Goal: Task Accomplishment & Management: Manage account settings

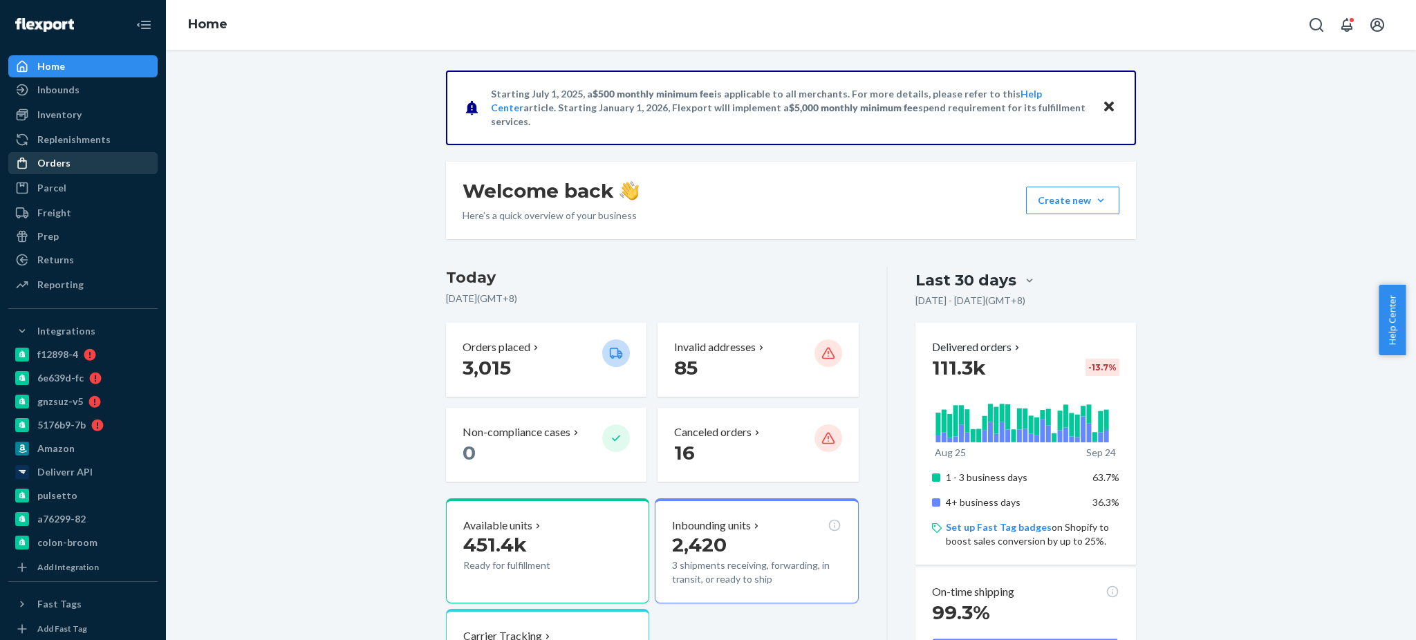
click at [82, 160] on div "Orders" at bounding box center [83, 162] width 147 height 19
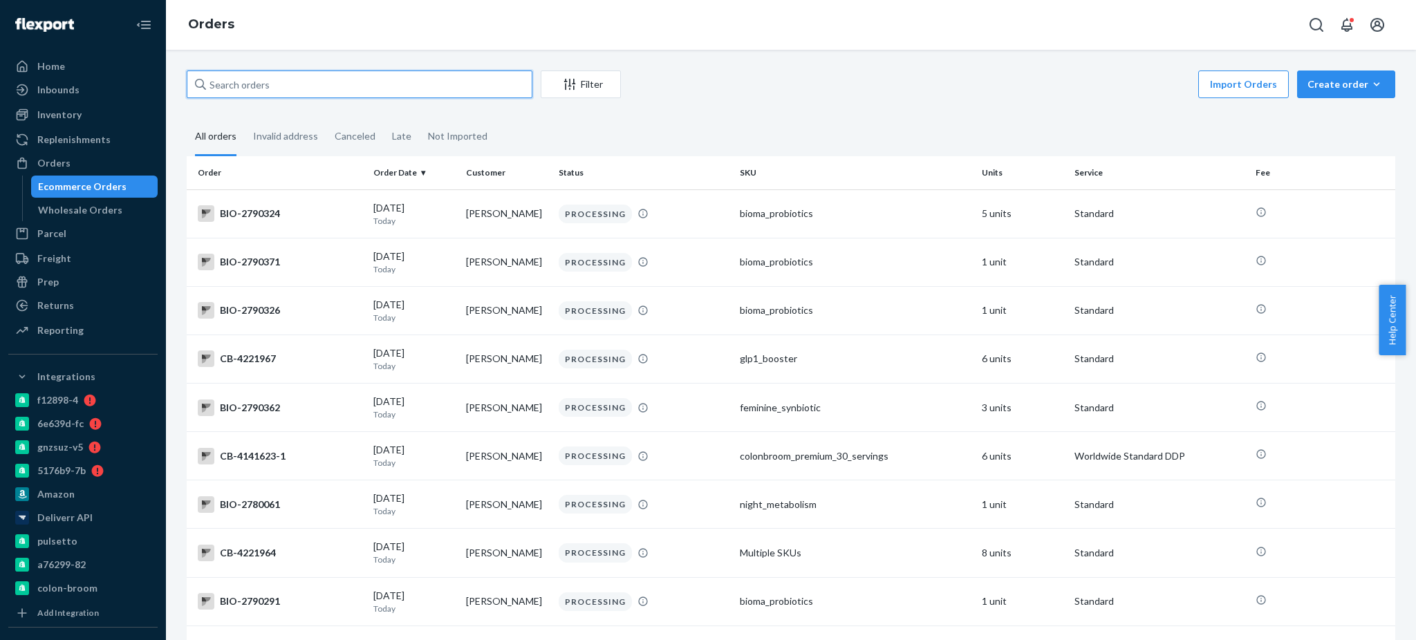
paste input "2438209"
click at [297, 80] on input "text" at bounding box center [360, 85] width 346 height 28
type input "2438209"
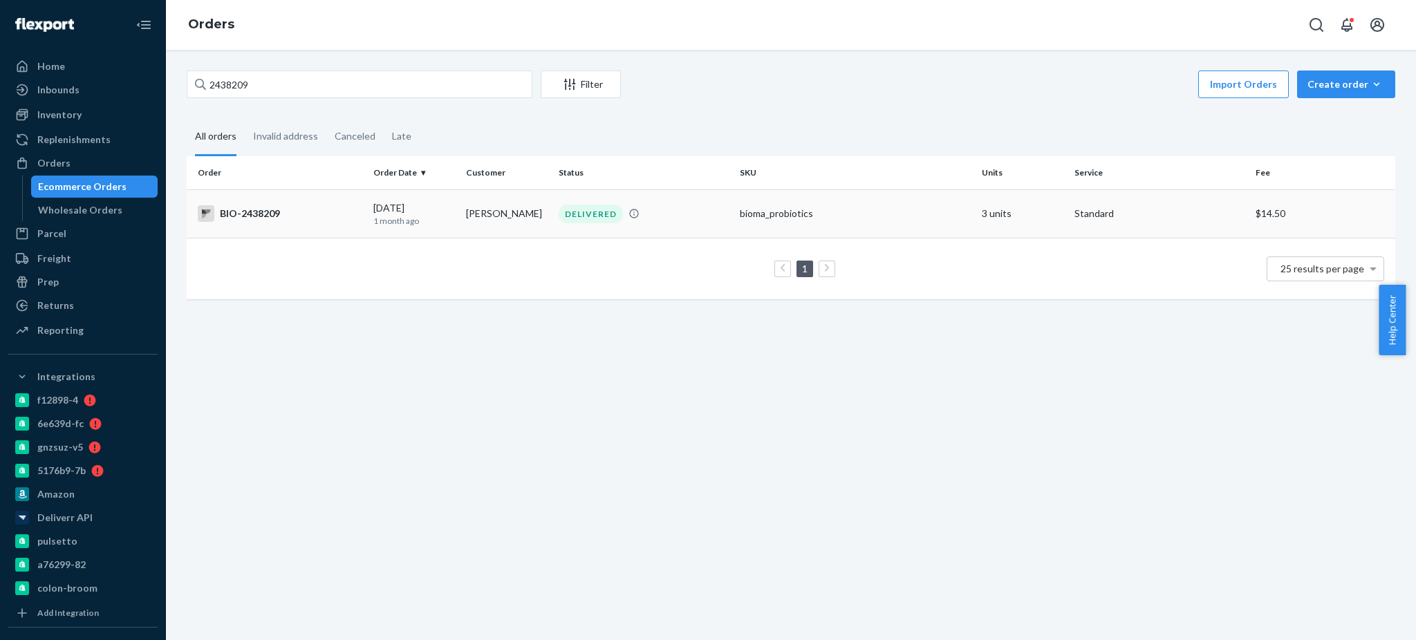
click at [293, 210] on div "BIO-2438209" at bounding box center [280, 213] width 165 height 17
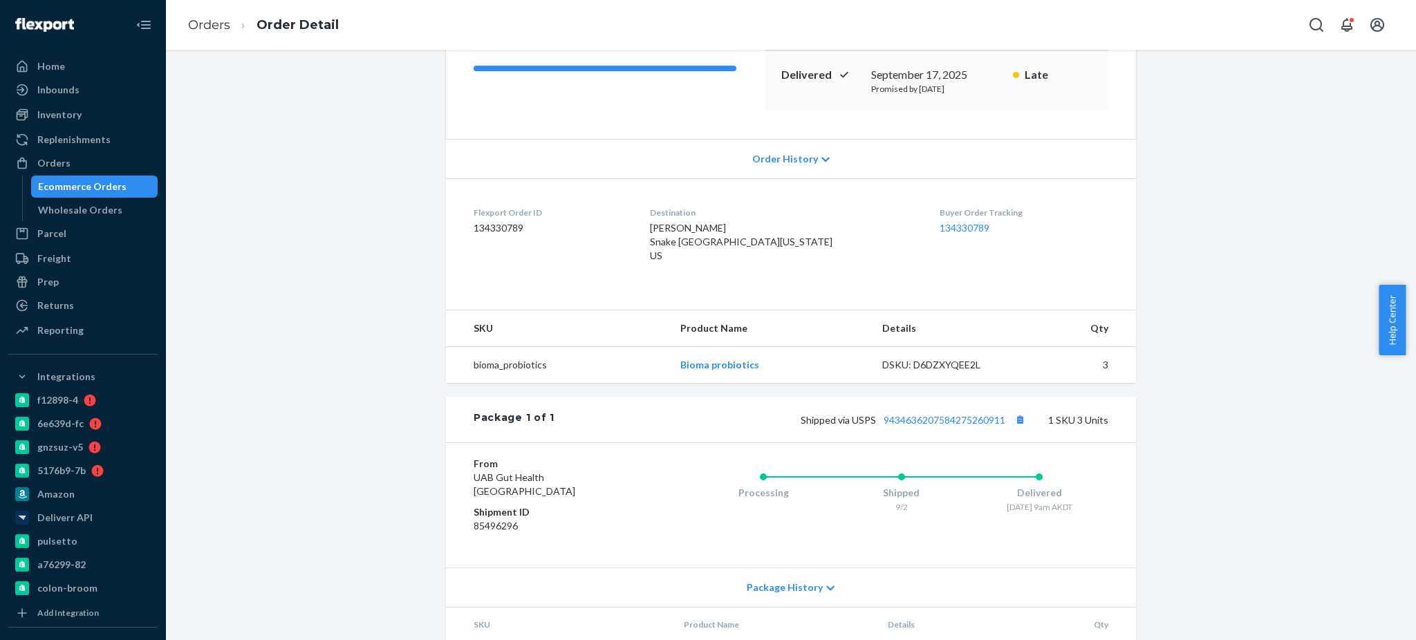
scroll to position [142, 0]
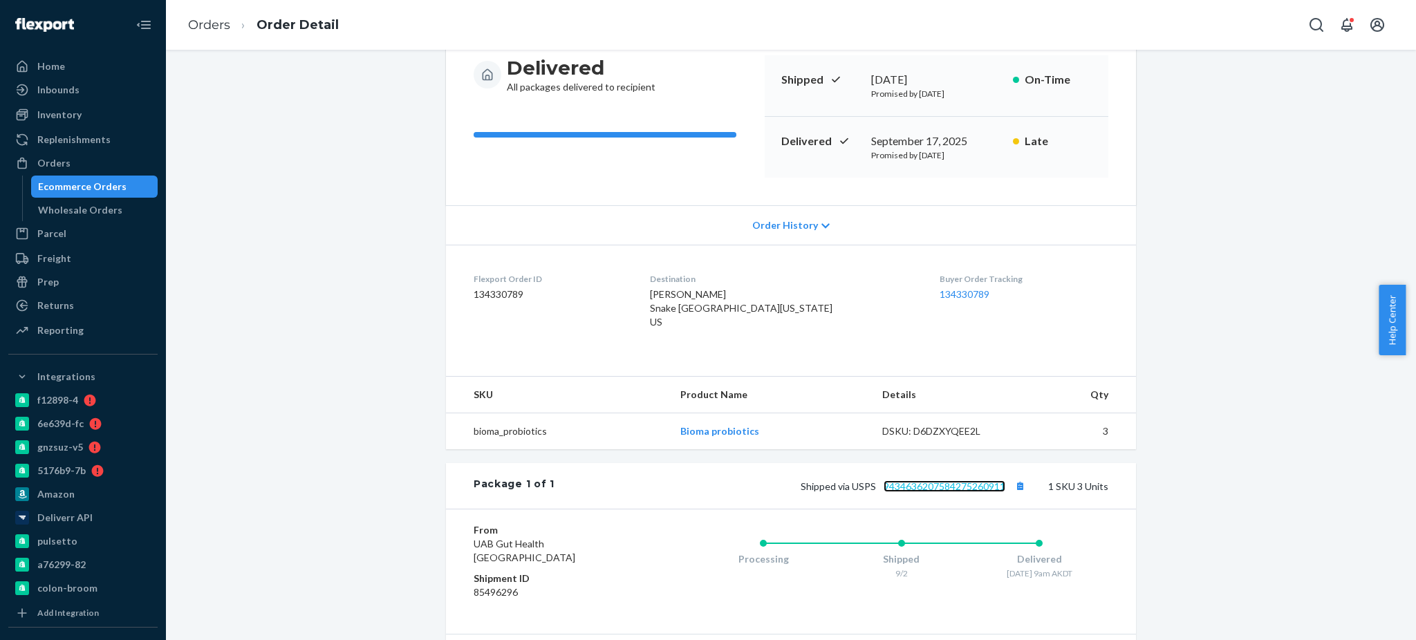
click at [968, 480] on link "9434636207584275260911" at bounding box center [945, 486] width 122 height 12
click at [212, 29] on link "Orders" at bounding box center [209, 24] width 42 height 15
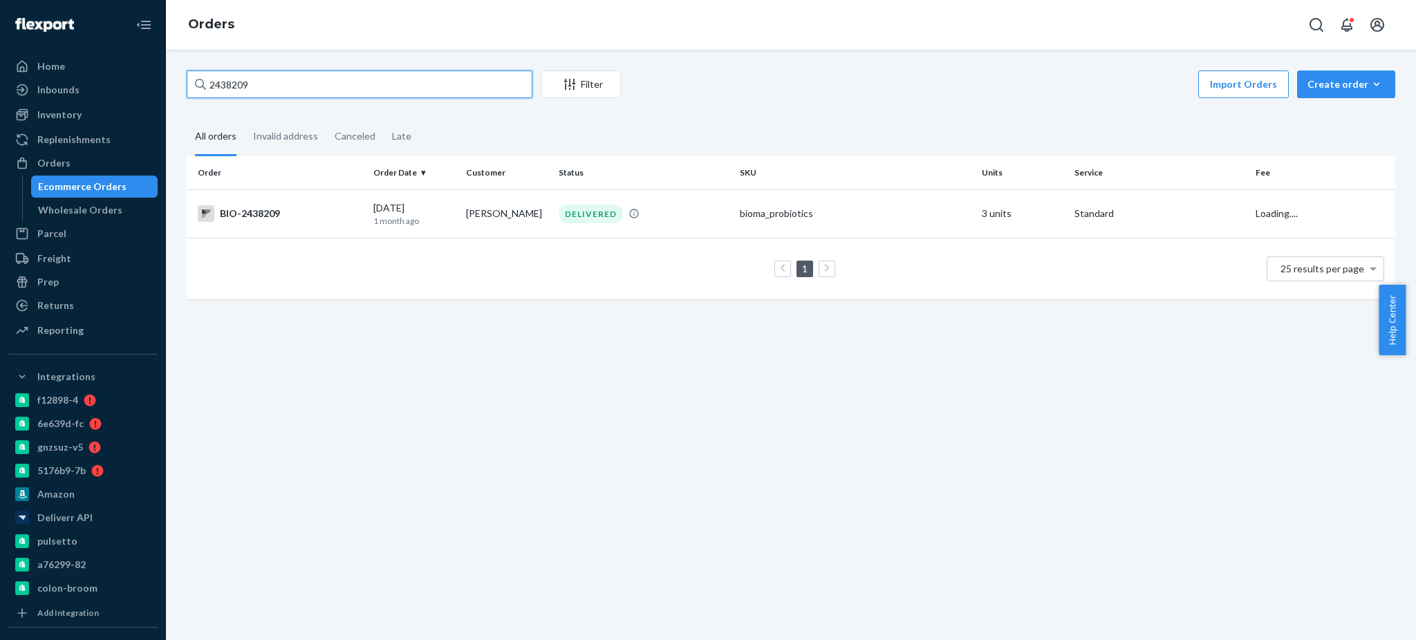
click at [418, 86] on input "2438209" at bounding box center [360, 85] width 346 height 28
paste input "65819"
type input "2658199"
click at [247, 218] on div "BIO-2658199" at bounding box center [280, 213] width 165 height 17
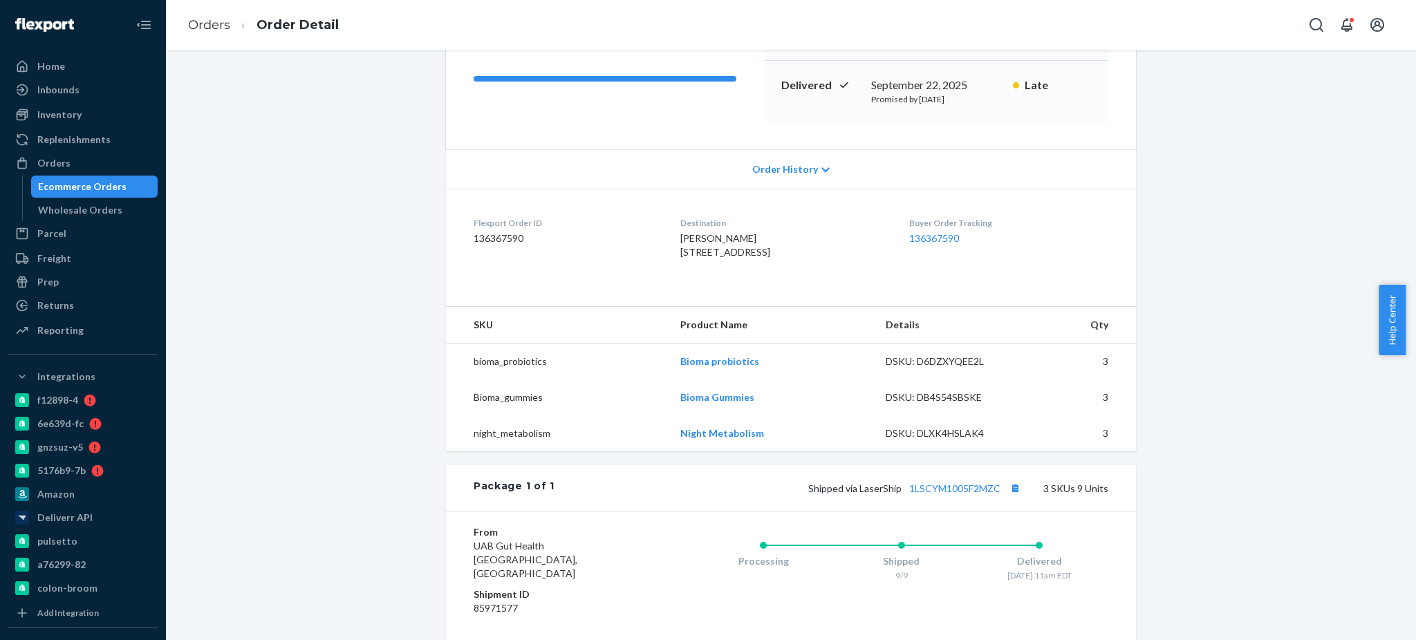
scroll to position [199, 0]
click at [943, 480] on link "1LSCYM1005F2MZC" at bounding box center [954, 487] width 91 height 12
click at [223, 19] on link "Orders" at bounding box center [209, 24] width 42 height 15
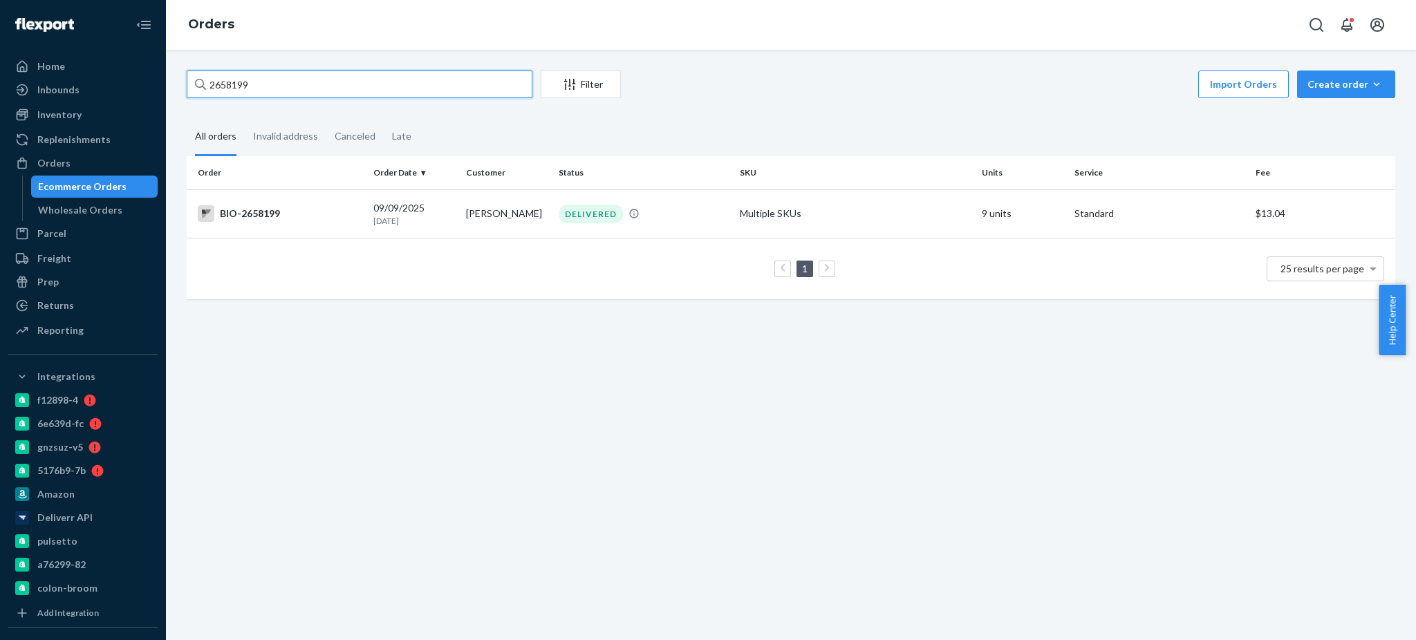
click at [438, 97] on input "2658199" at bounding box center [360, 85] width 346 height 28
paste input "721442"
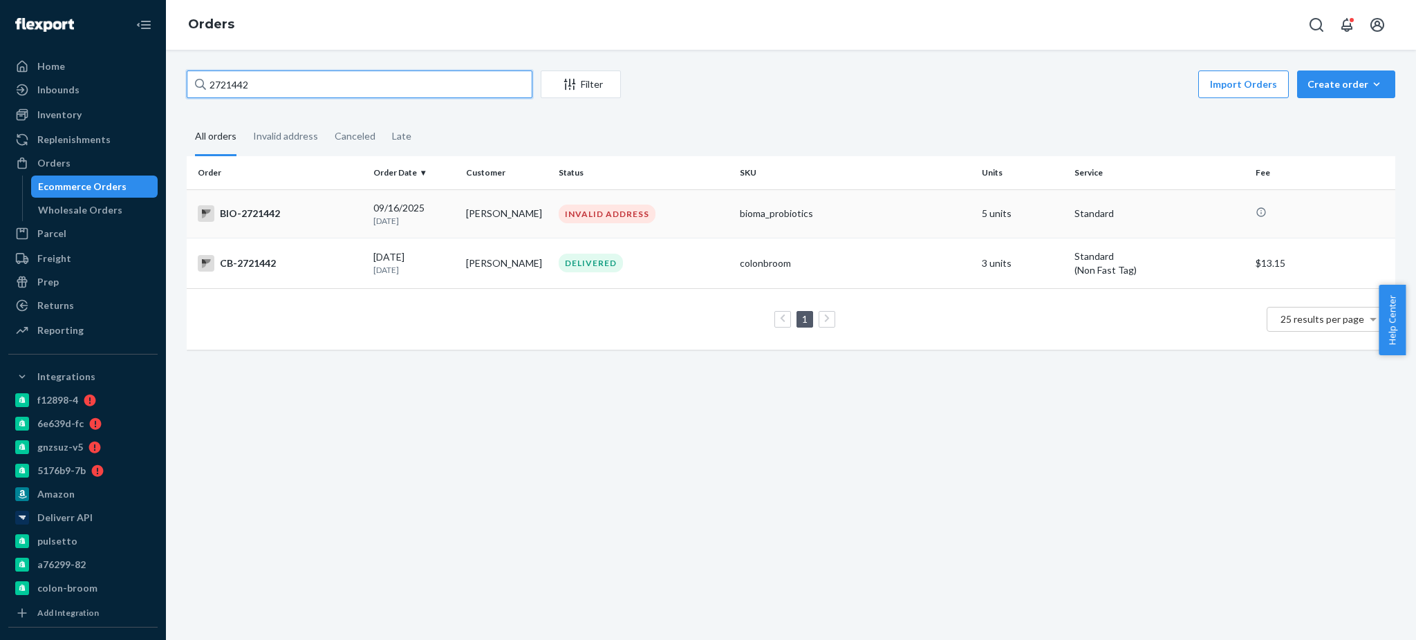
type input "2721442"
click at [293, 216] on div "BIO-2721442" at bounding box center [280, 213] width 165 height 17
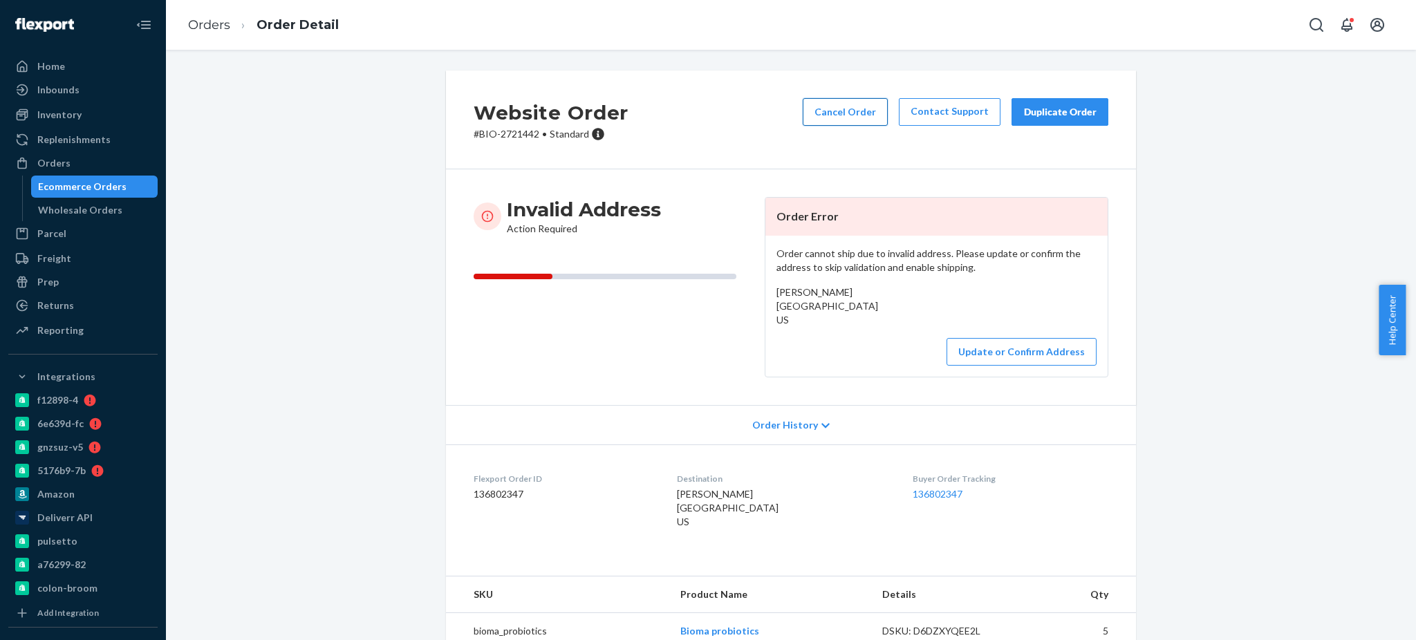
click at [855, 123] on button "Cancel Order" at bounding box center [845, 112] width 85 height 28
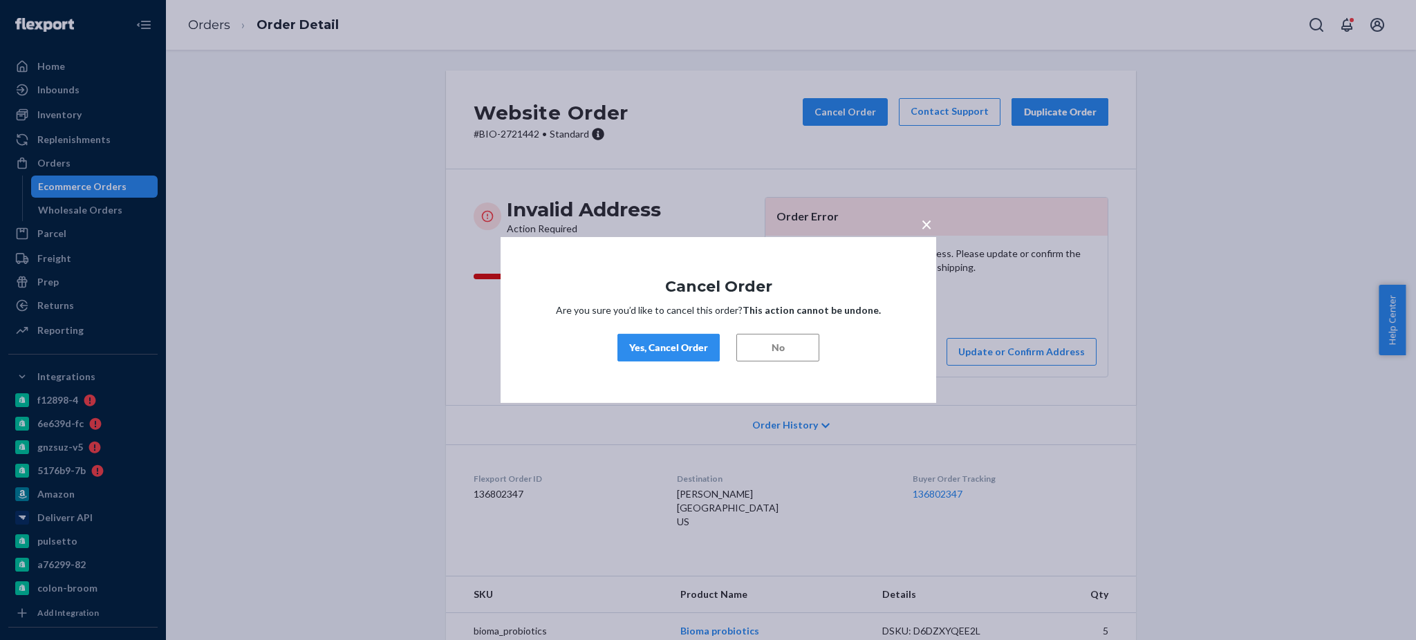
click at [680, 348] on div "Yes, Cancel Order" at bounding box center [668, 348] width 79 height 14
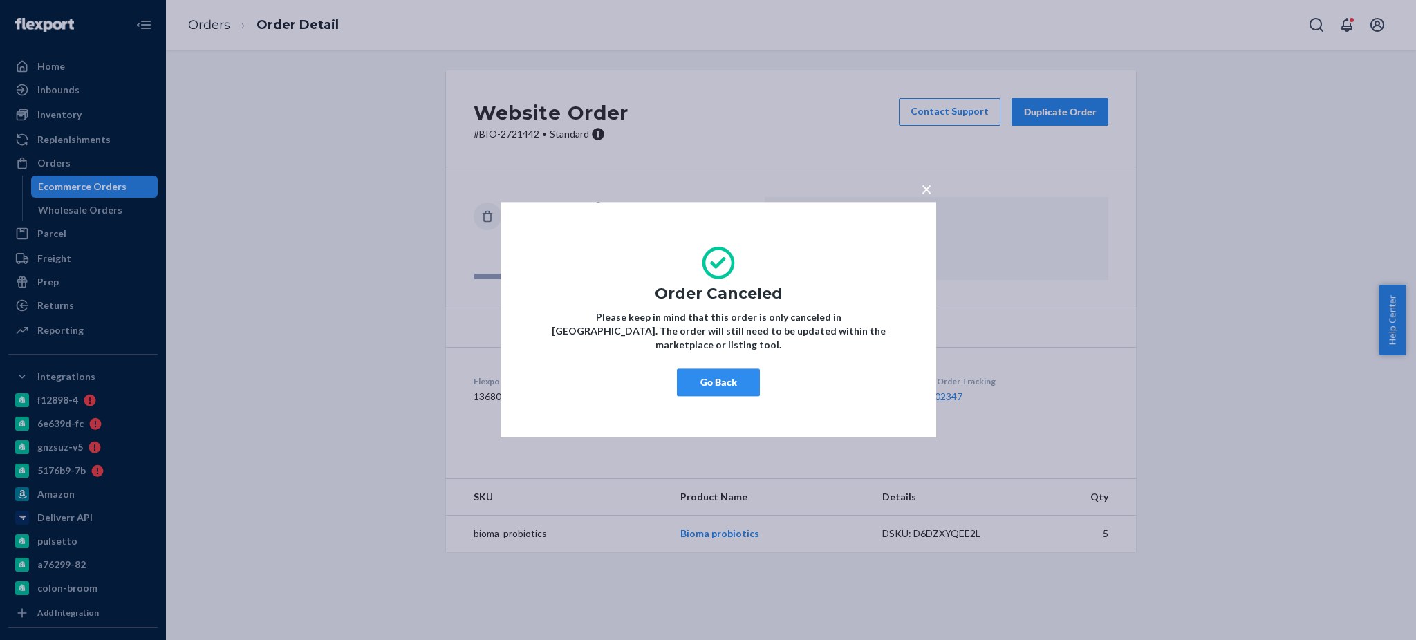
click at [720, 373] on button "Go Back" at bounding box center [718, 383] width 83 height 28
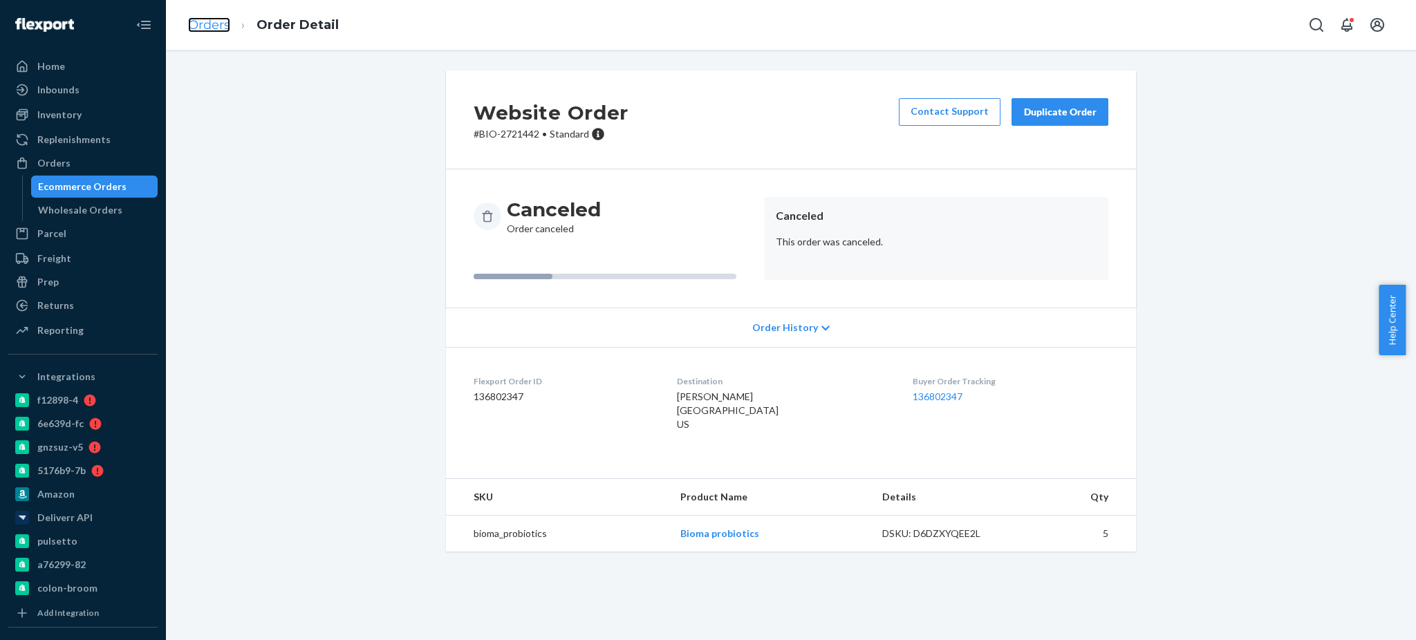
click at [217, 20] on link "Orders" at bounding box center [209, 24] width 42 height 15
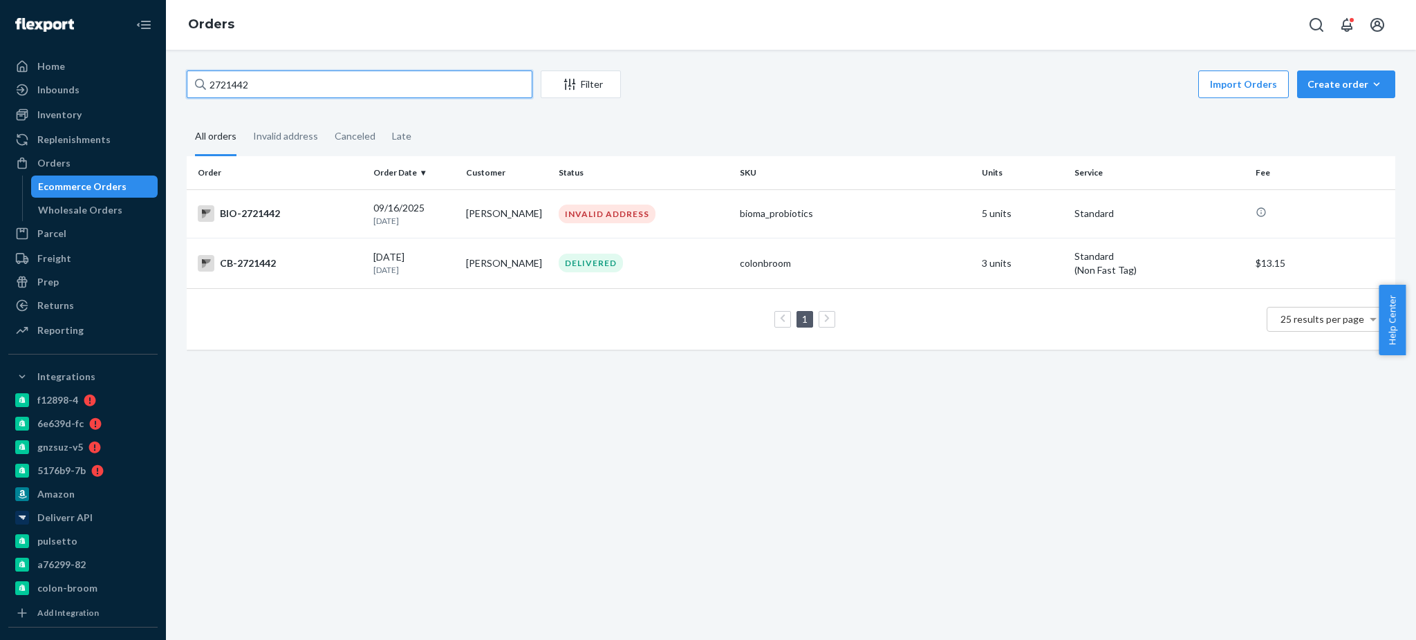
click at [394, 95] on input "2721442" at bounding box center [360, 85] width 346 height 28
paste input "19934"
type input "2719934"
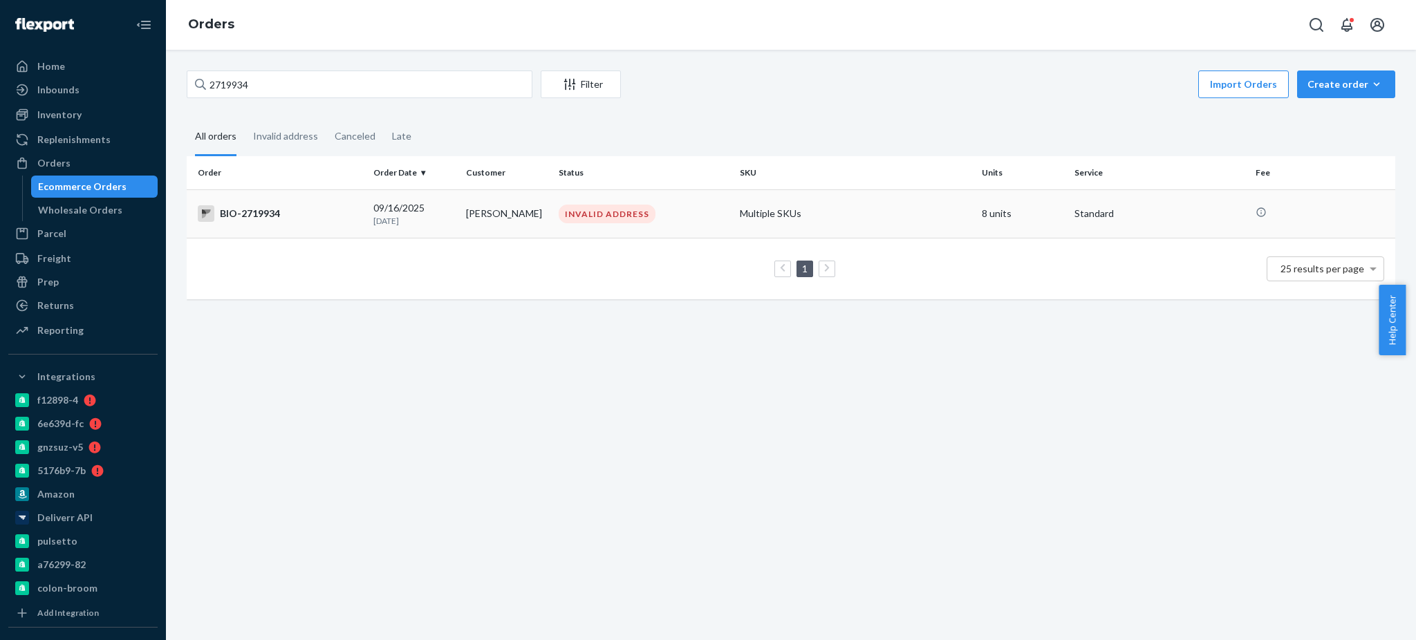
click at [259, 212] on div "BIO-2719934" at bounding box center [280, 213] width 165 height 17
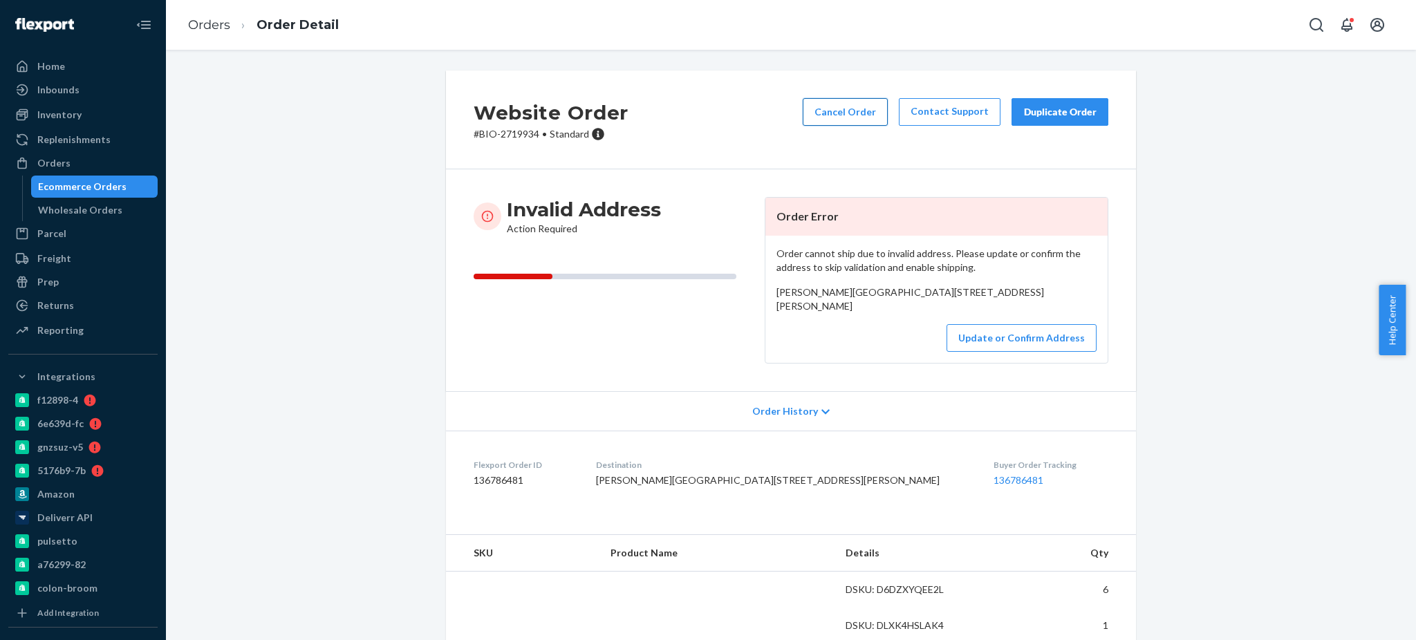
click at [855, 111] on button "Cancel Order" at bounding box center [845, 112] width 85 height 28
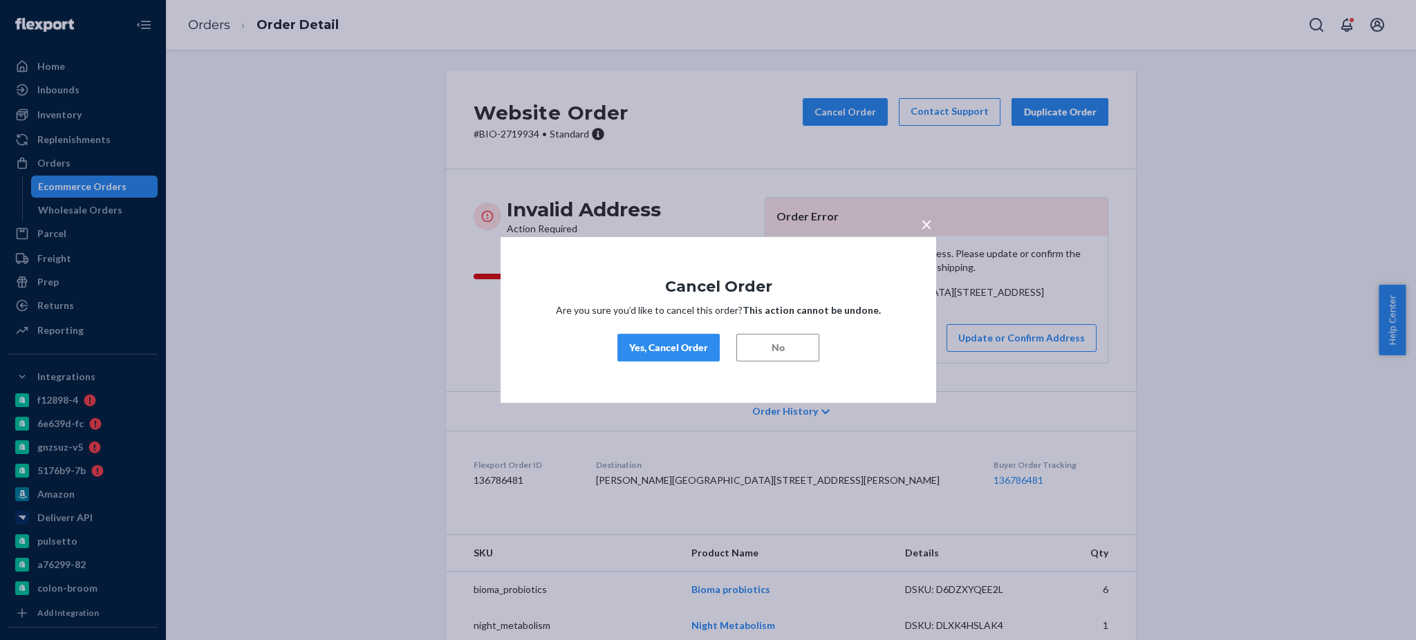
click at [677, 351] on div "Yes, Cancel Order" at bounding box center [668, 348] width 79 height 14
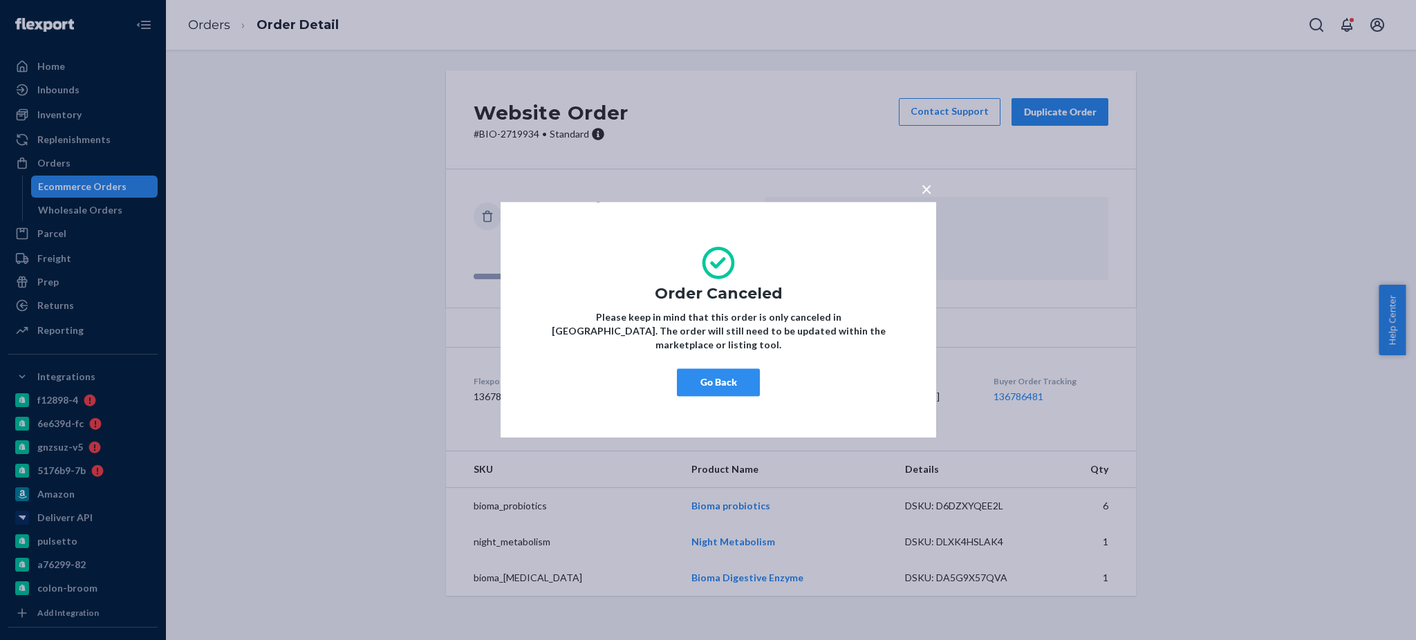
click at [687, 372] on button "Go Back" at bounding box center [718, 383] width 83 height 28
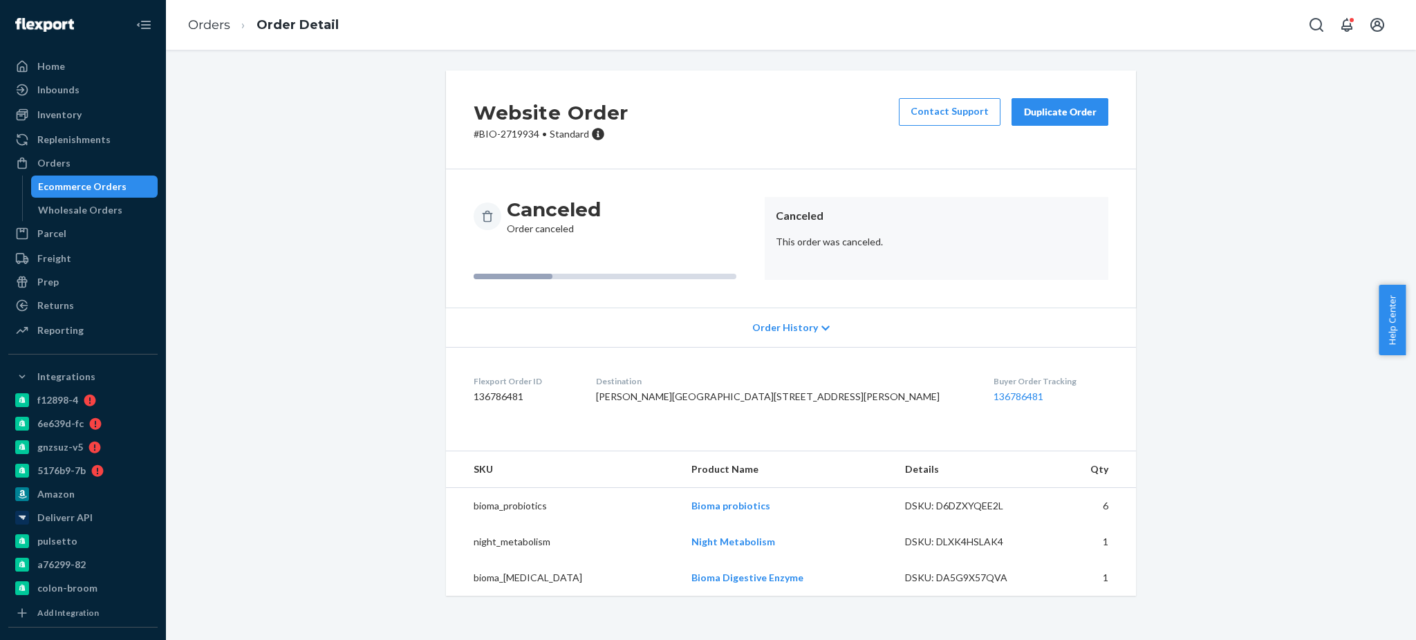
click at [512, 133] on p "# BIO-2719934 • Standard" at bounding box center [551, 134] width 155 height 14
copy p "2719934"
click at [212, 23] on link "Orders" at bounding box center [209, 24] width 42 height 15
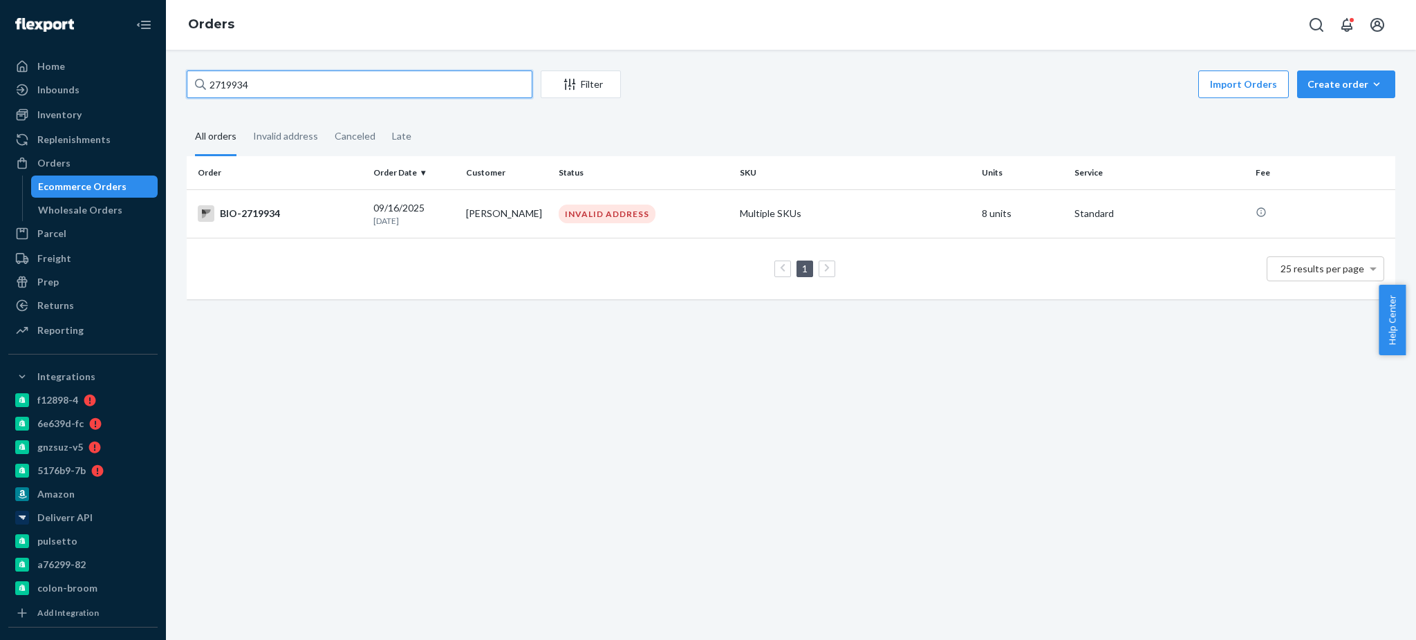
click at [349, 86] on input "2719934" at bounding box center [360, 85] width 346 height 28
paste input "28665"
type input "2728665"
click at [244, 218] on div "BIO-2728665" at bounding box center [280, 213] width 165 height 17
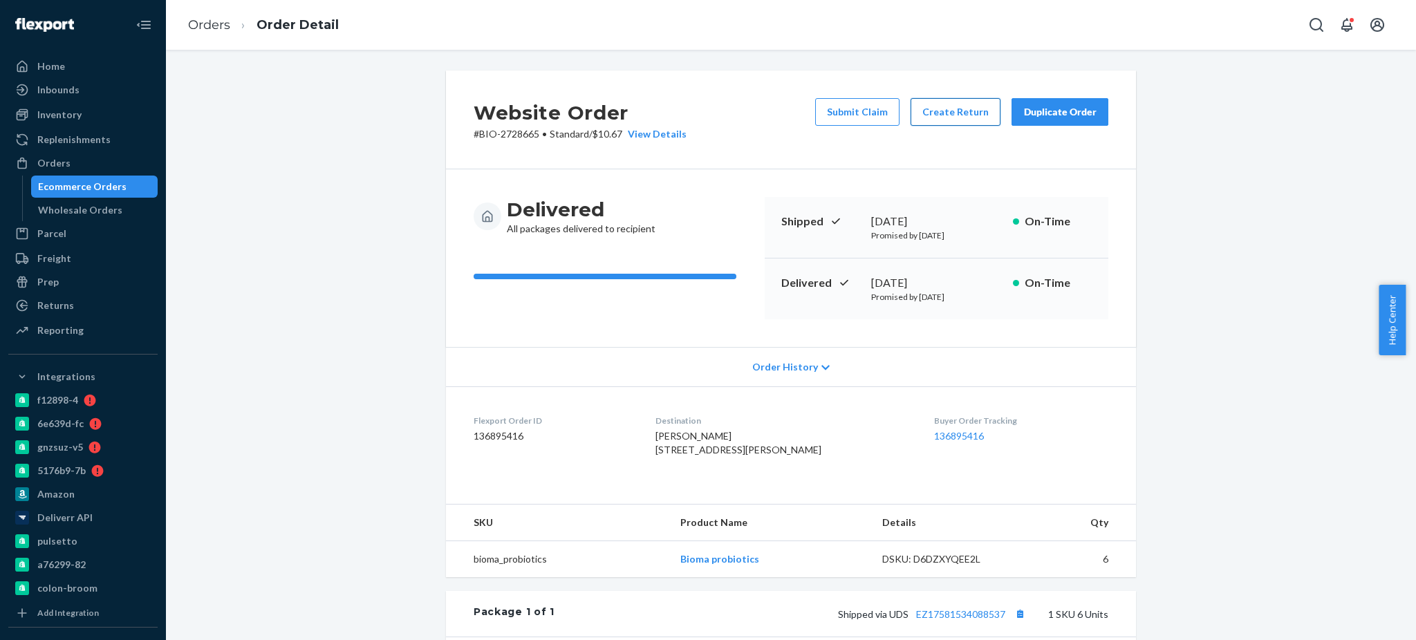
click at [949, 113] on button "Create Return" at bounding box center [956, 112] width 90 height 28
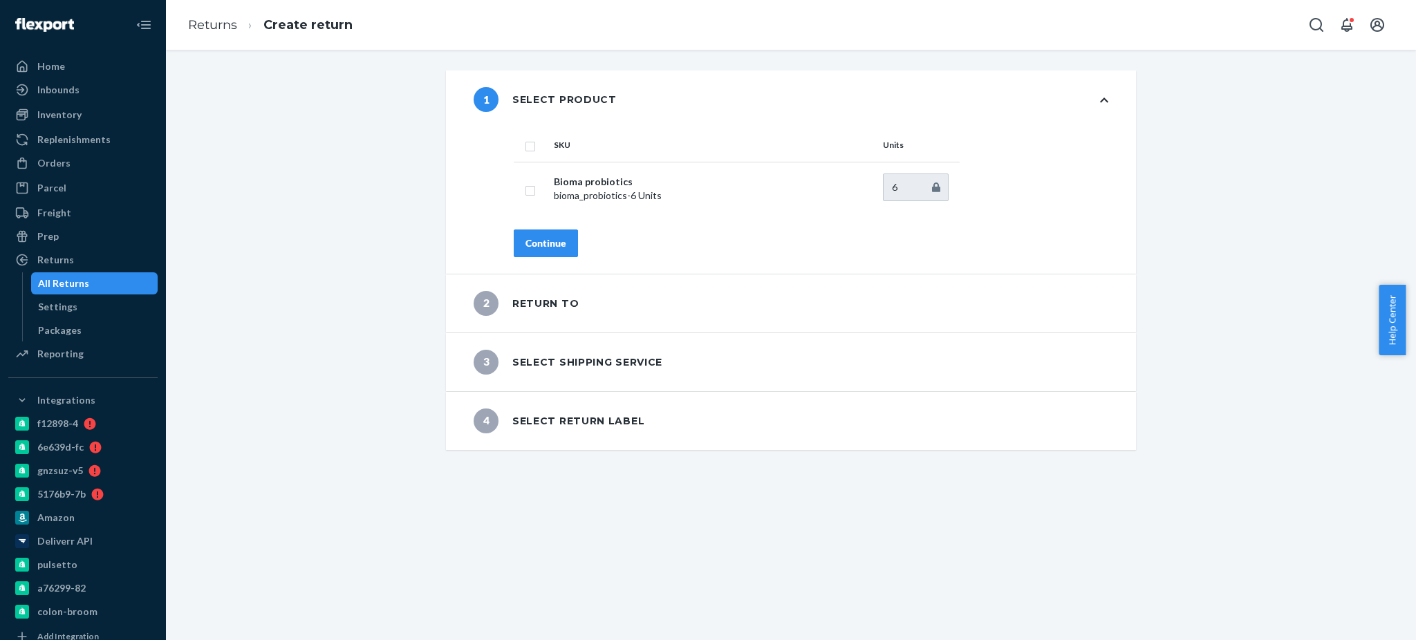
click at [516, 143] on th at bounding box center [531, 145] width 35 height 33
click at [525, 144] on input "checkbox" at bounding box center [530, 145] width 11 height 15
checkbox input "true"
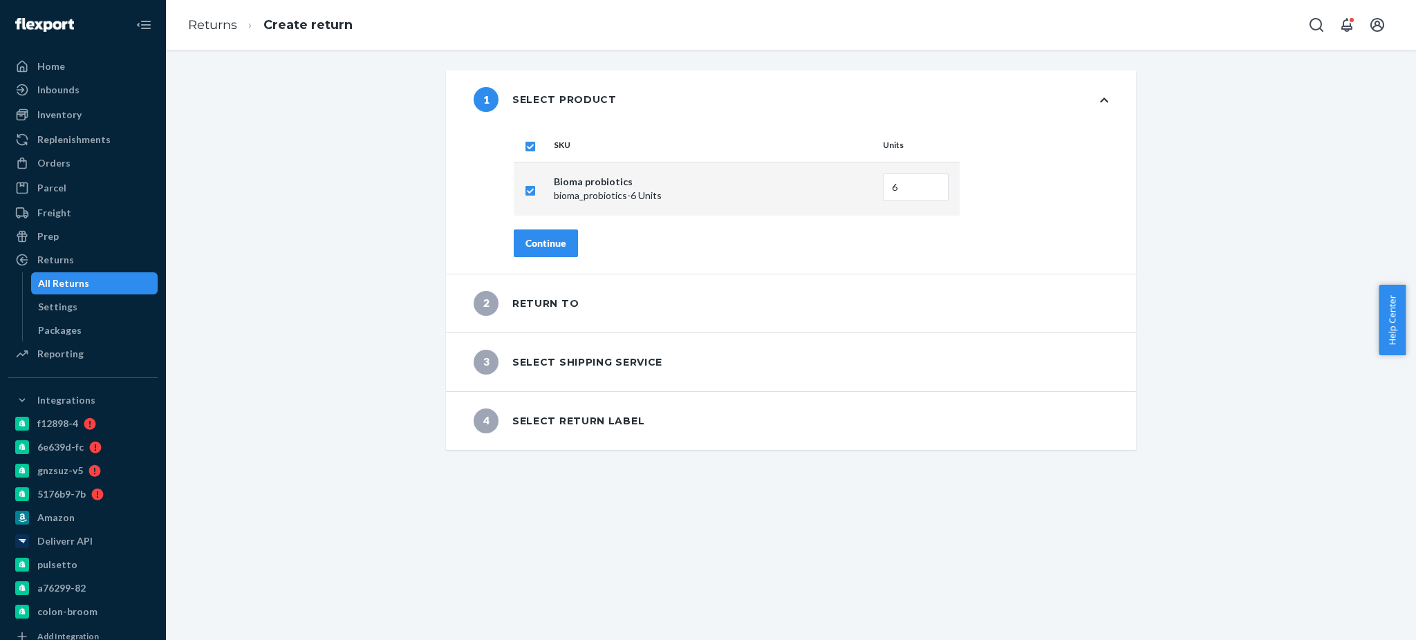
click at [537, 244] on div "Continue" at bounding box center [545, 243] width 41 height 14
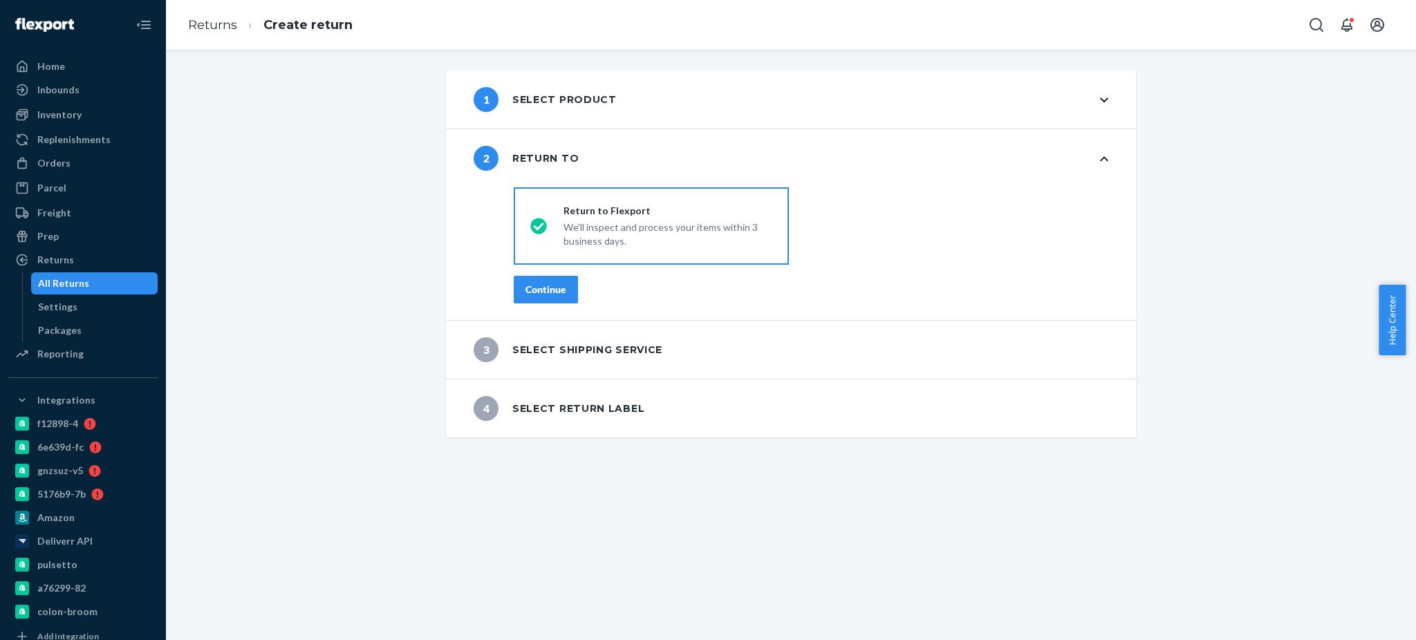
click at [537, 288] on div "Continue" at bounding box center [545, 290] width 41 height 14
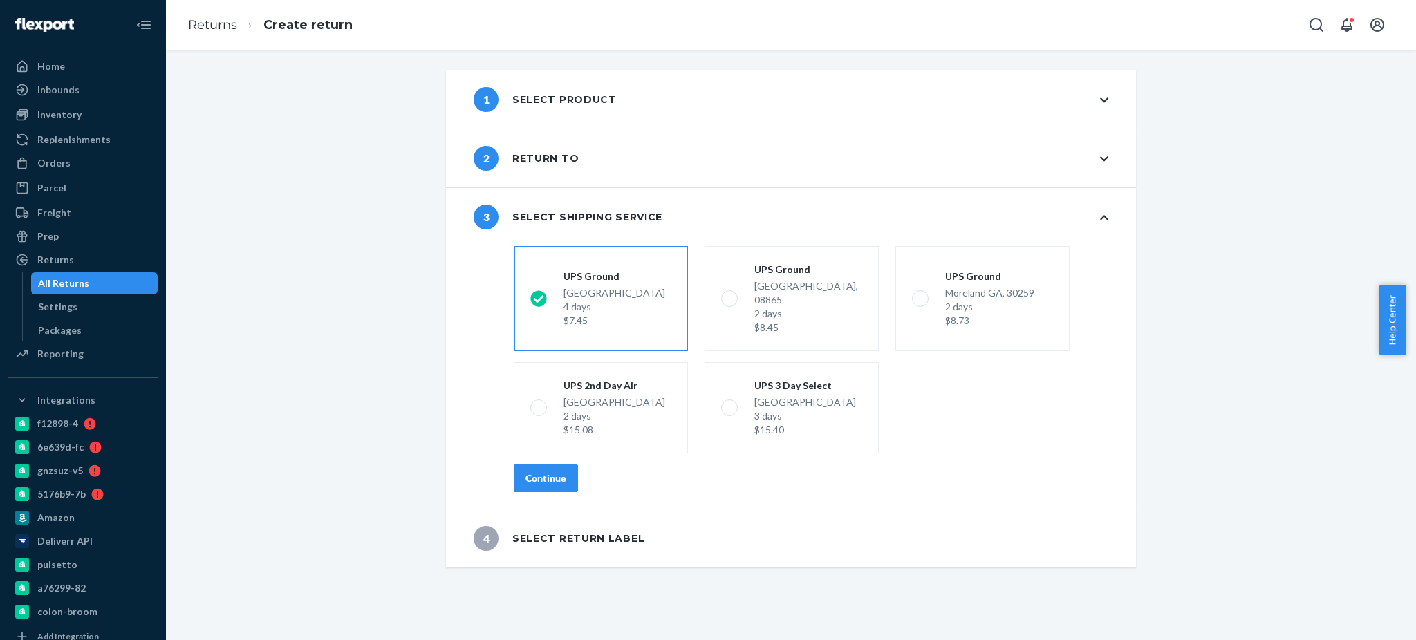
click at [538, 472] on div "Continue" at bounding box center [545, 479] width 41 height 14
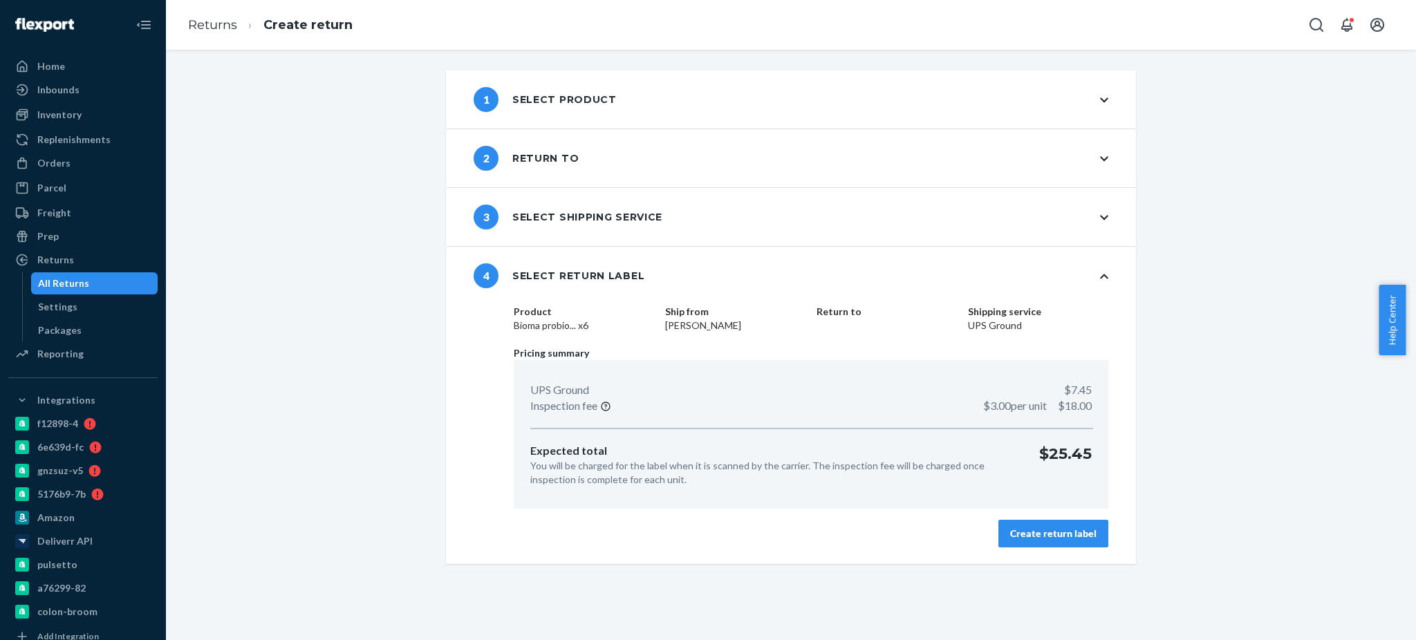
click at [1036, 480] on div "Create return label" at bounding box center [1053, 534] width 86 height 14
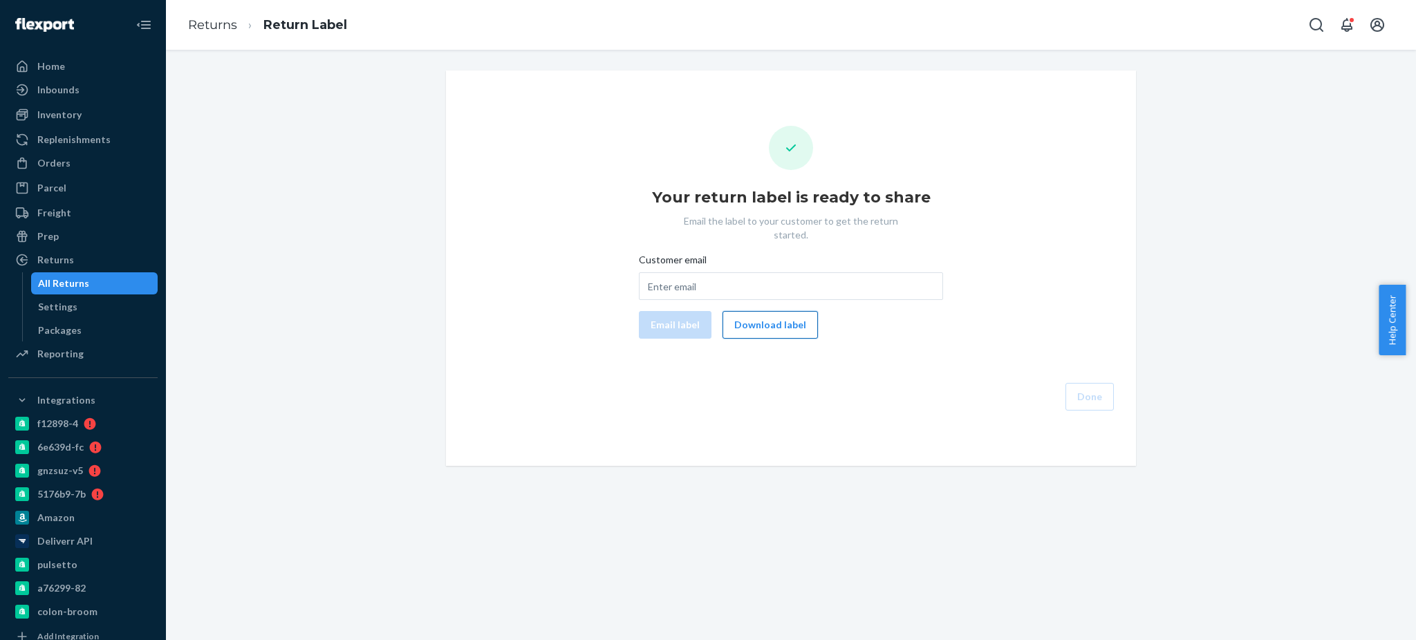
click at [782, 316] on button "Download label" at bounding box center [769, 325] width 95 height 28
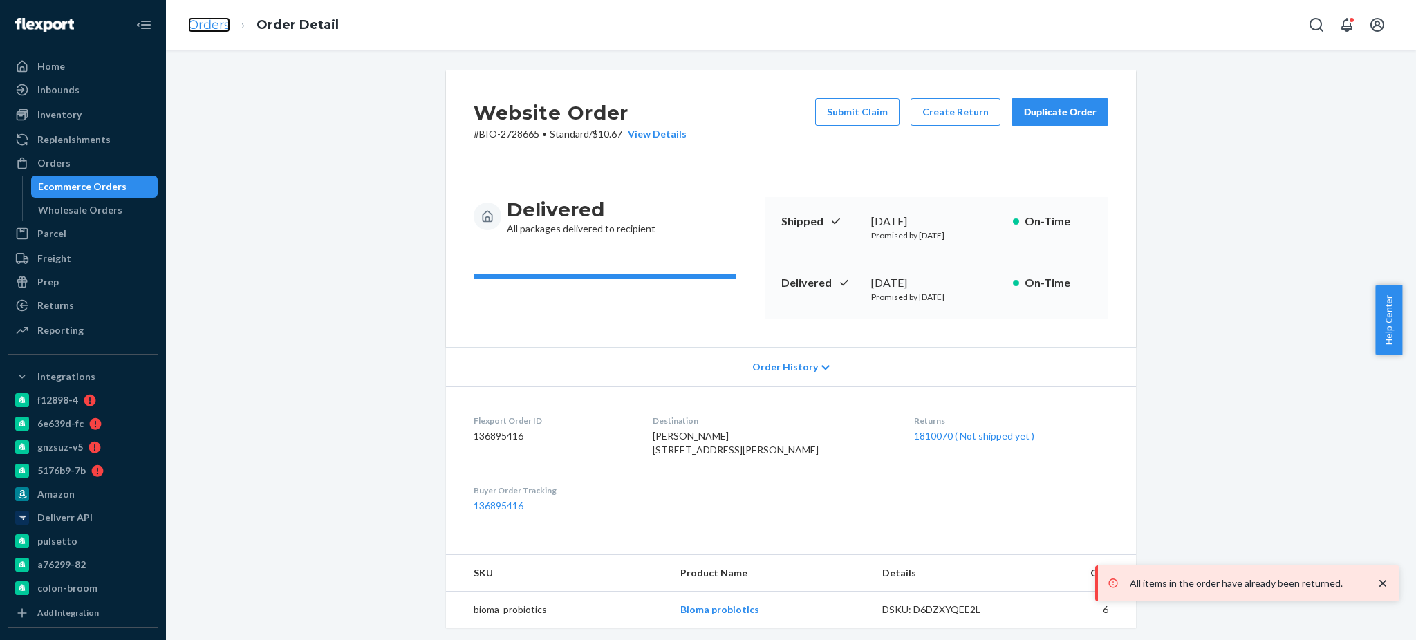
click at [197, 30] on link "Orders" at bounding box center [209, 24] width 42 height 15
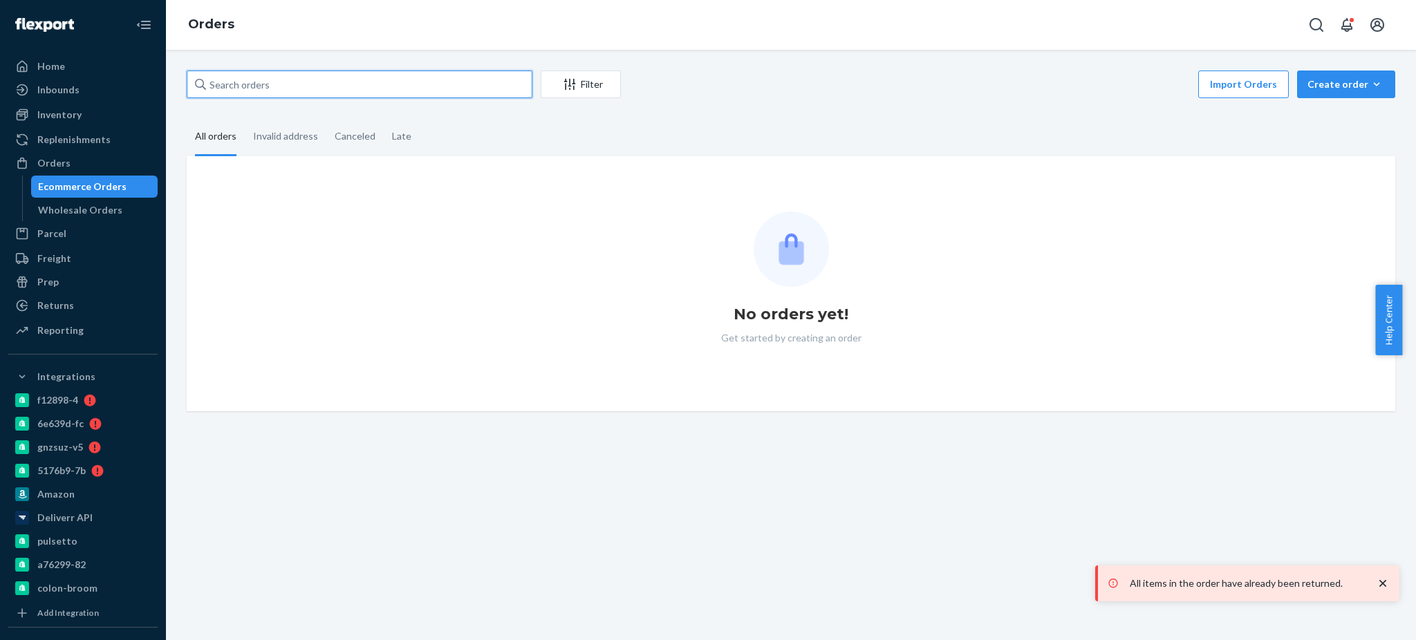
click at [318, 89] on input "text" at bounding box center [360, 85] width 346 height 28
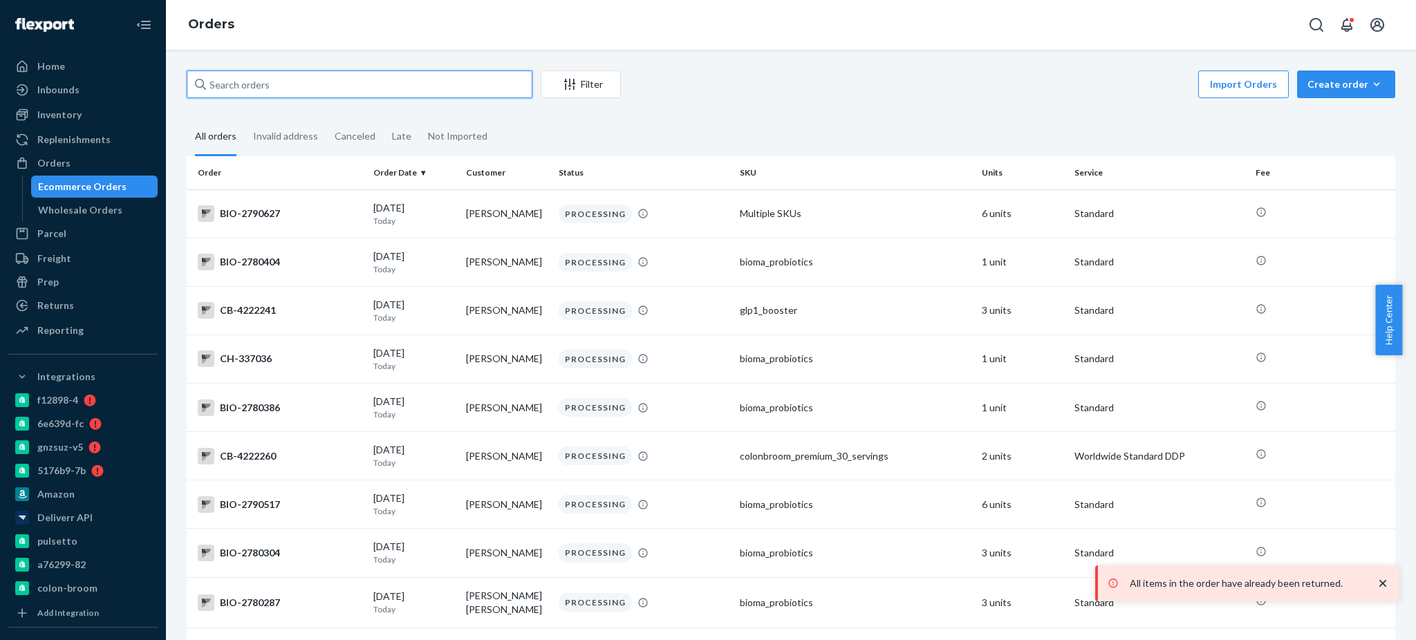
paste input "2292667"
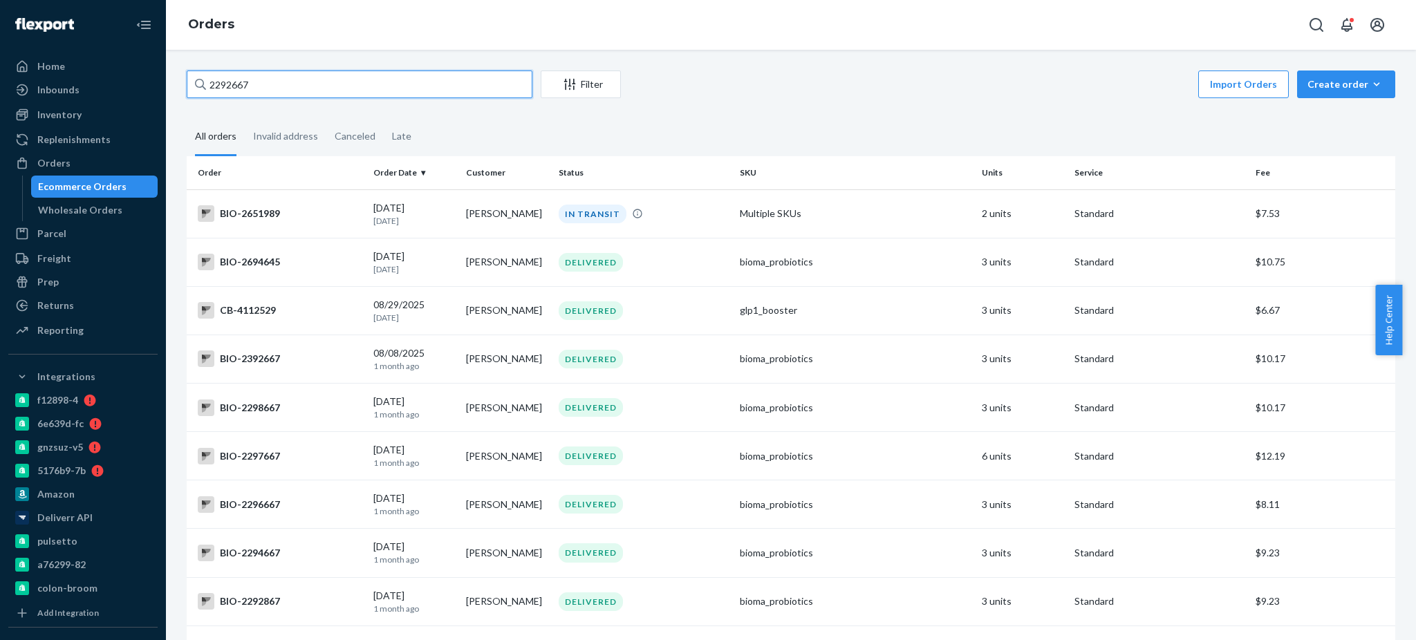
click at [351, 89] on input "2292667" at bounding box center [360, 85] width 346 height 28
paste input "text"
click at [413, 88] on input "2292667" at bounding box center [360, 85] width 346 height 28
paste input "76"
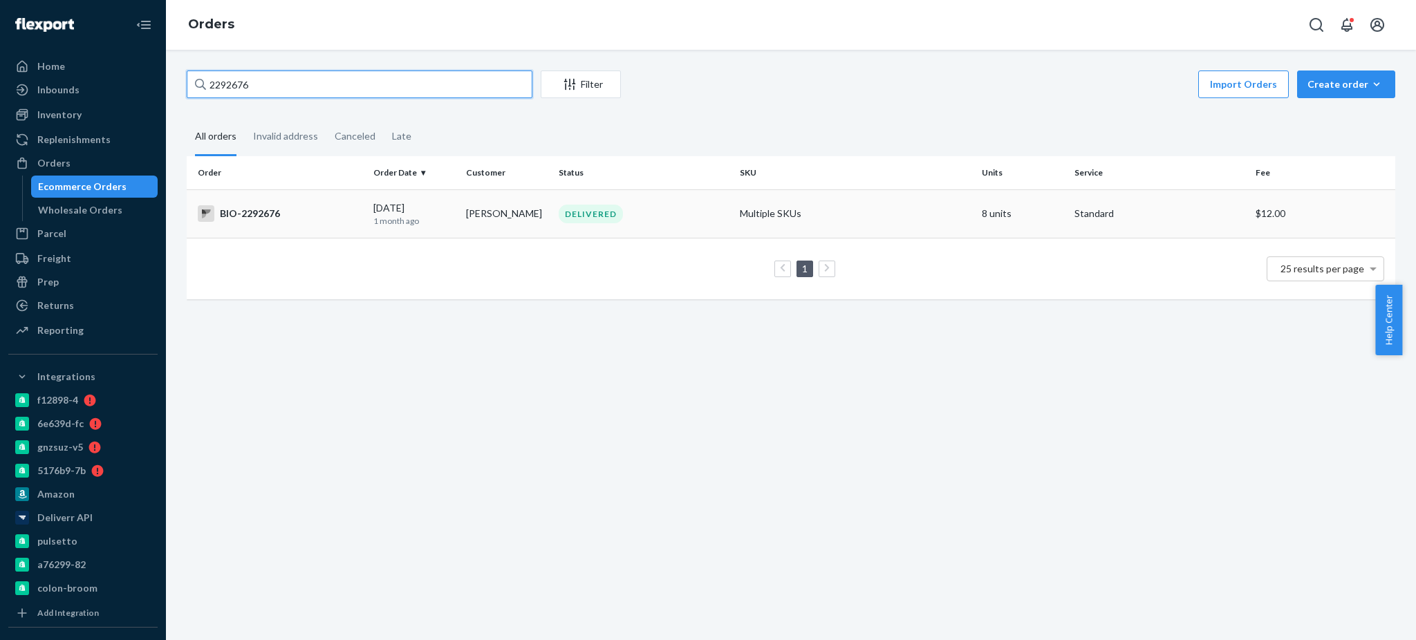
type input "2292676"
click at [293, 218] on div "BIO-2292676" at bounding box center [280, 213] width 165 height 17
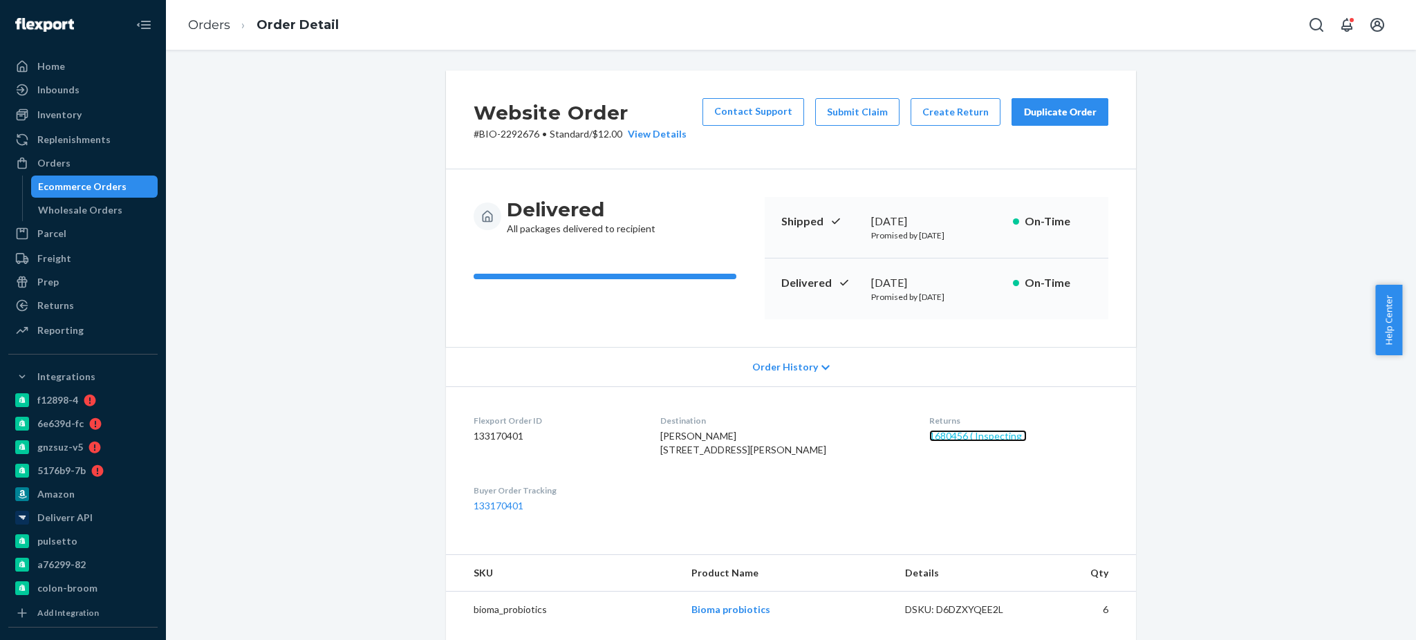
click at [939, 441] on link "1680456 ( Inspecting )" at bounding box center [977, 436] width 97 height 12
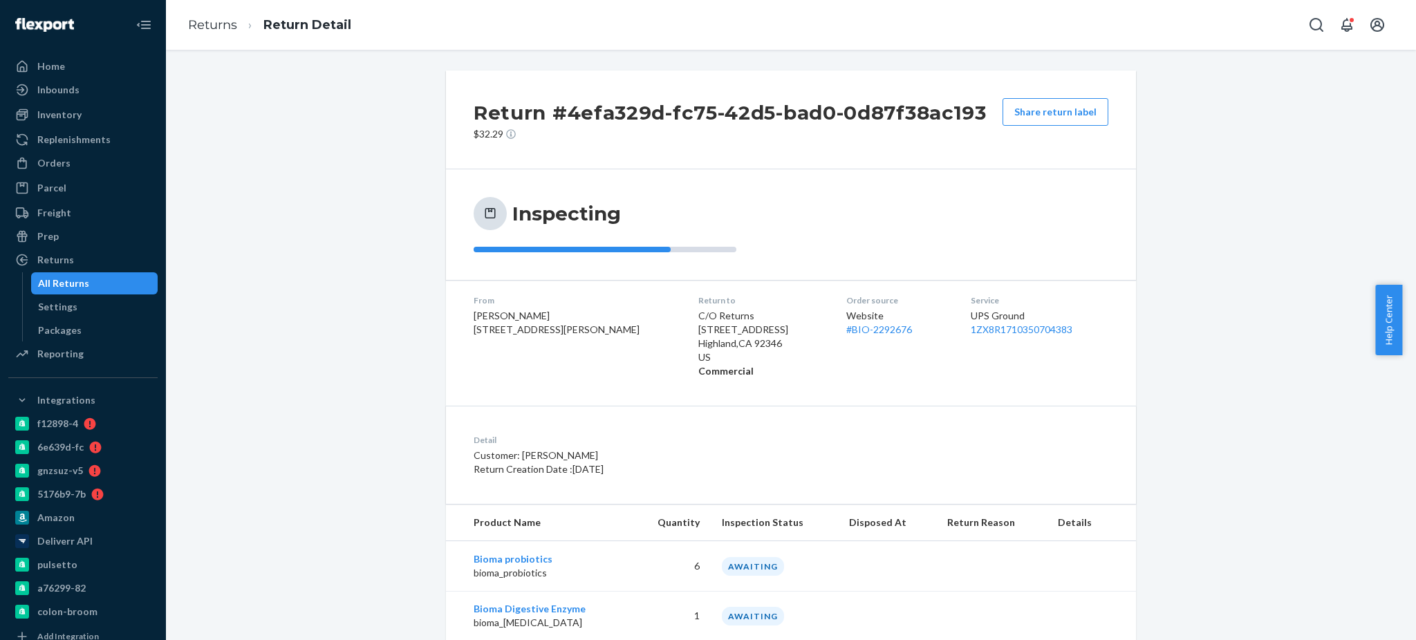
scroll to position [84, 0]
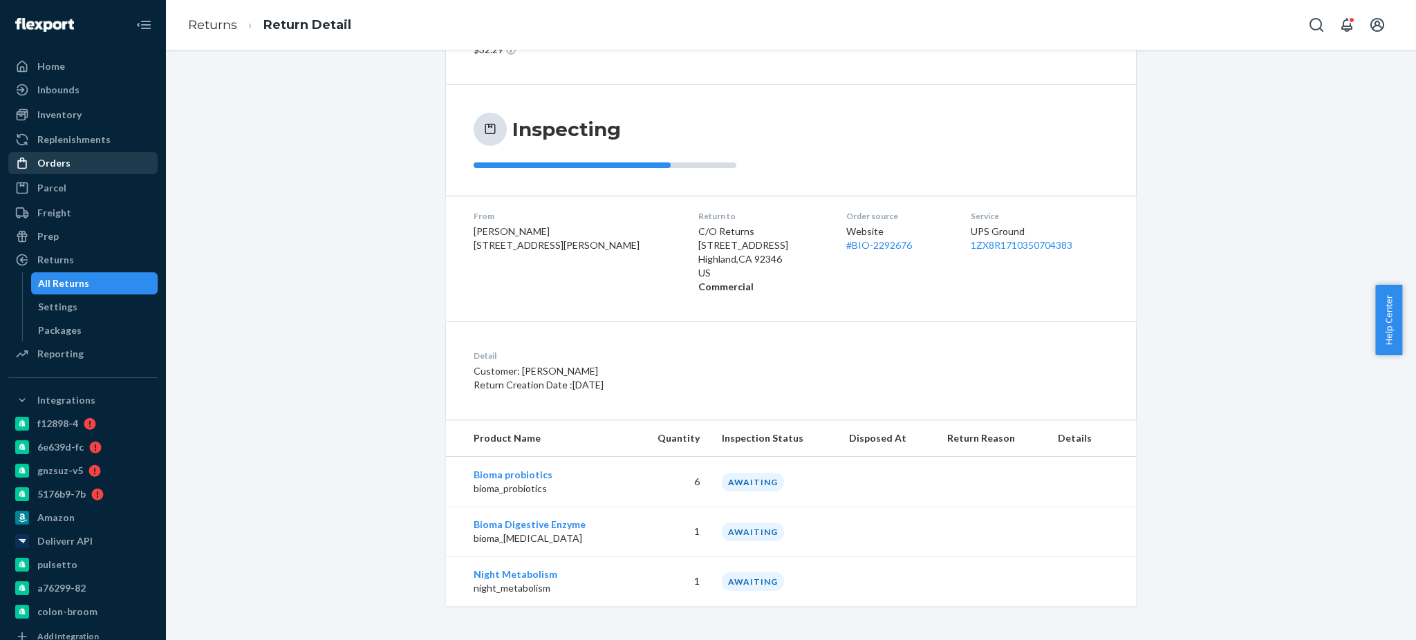
click at [84, 169] on div "Orders" at bounding box center [83, 162] width 147 height 19
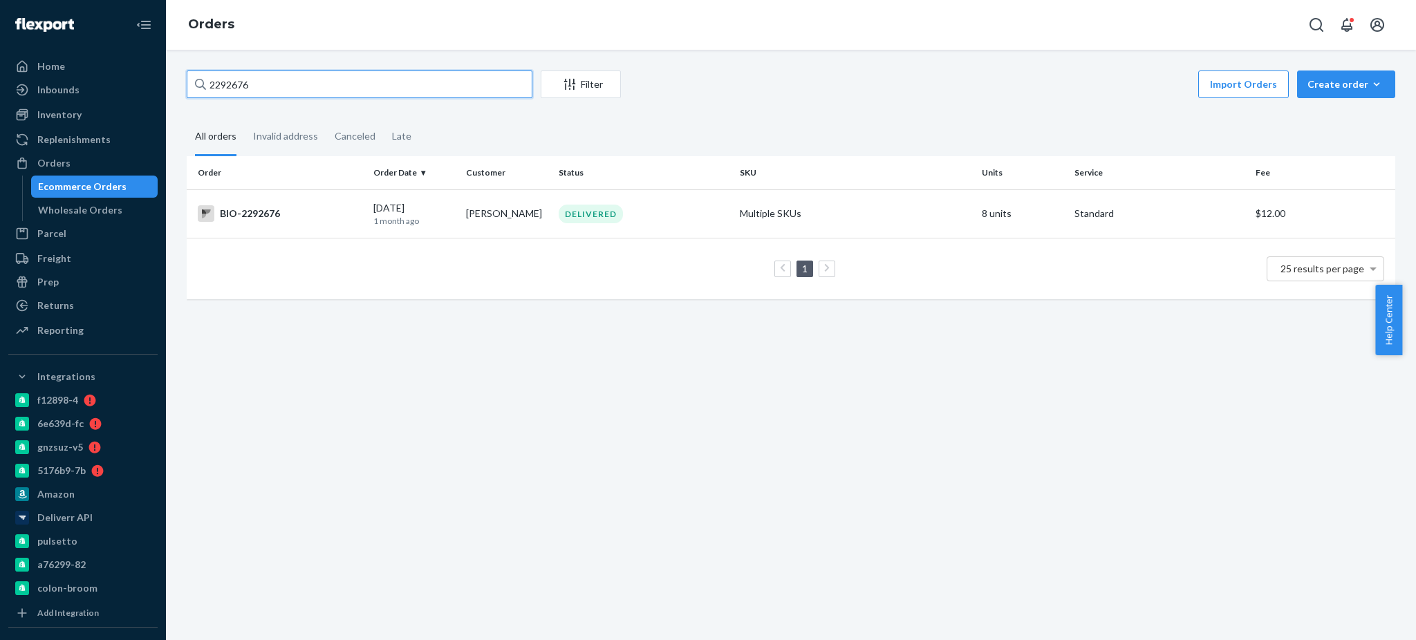
click at [297, 80] on input "2292676" at bounding box center [360, 85] width 346 height 28
paste input "729953"
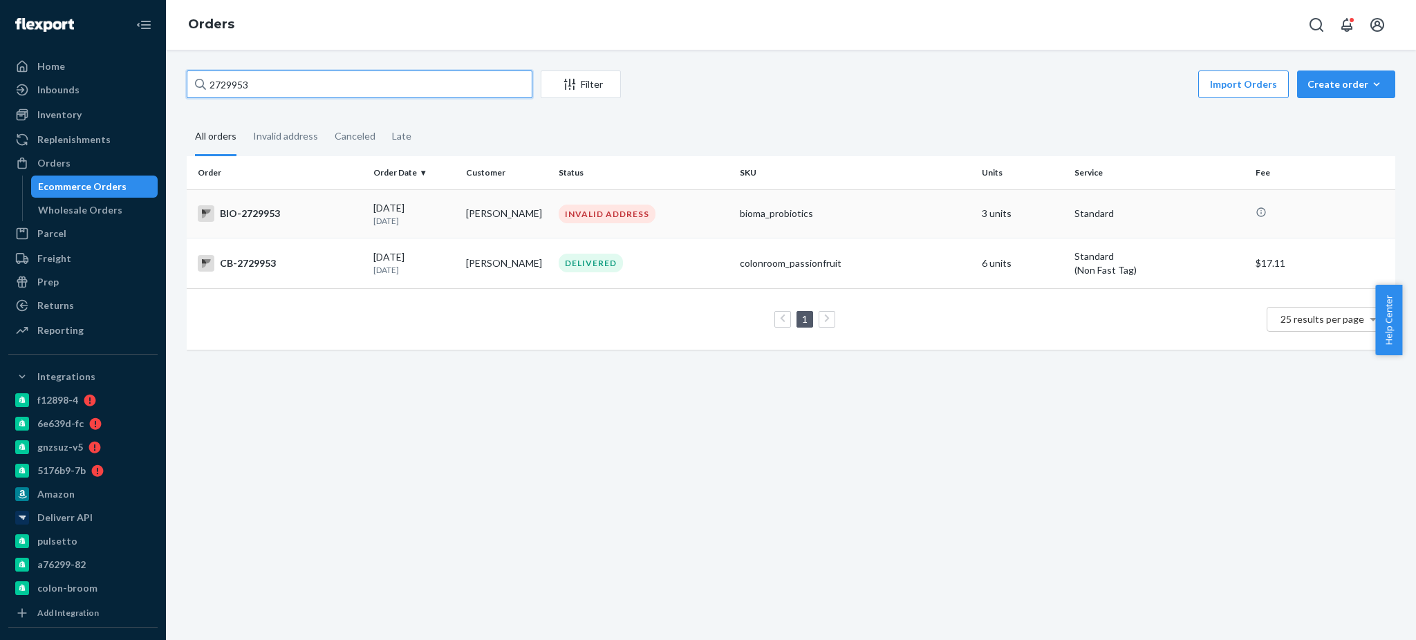
type input "2729953"
click at [245, 210] on div "BIO-2729953" at bounding box center [280, 213] width 165 height 17
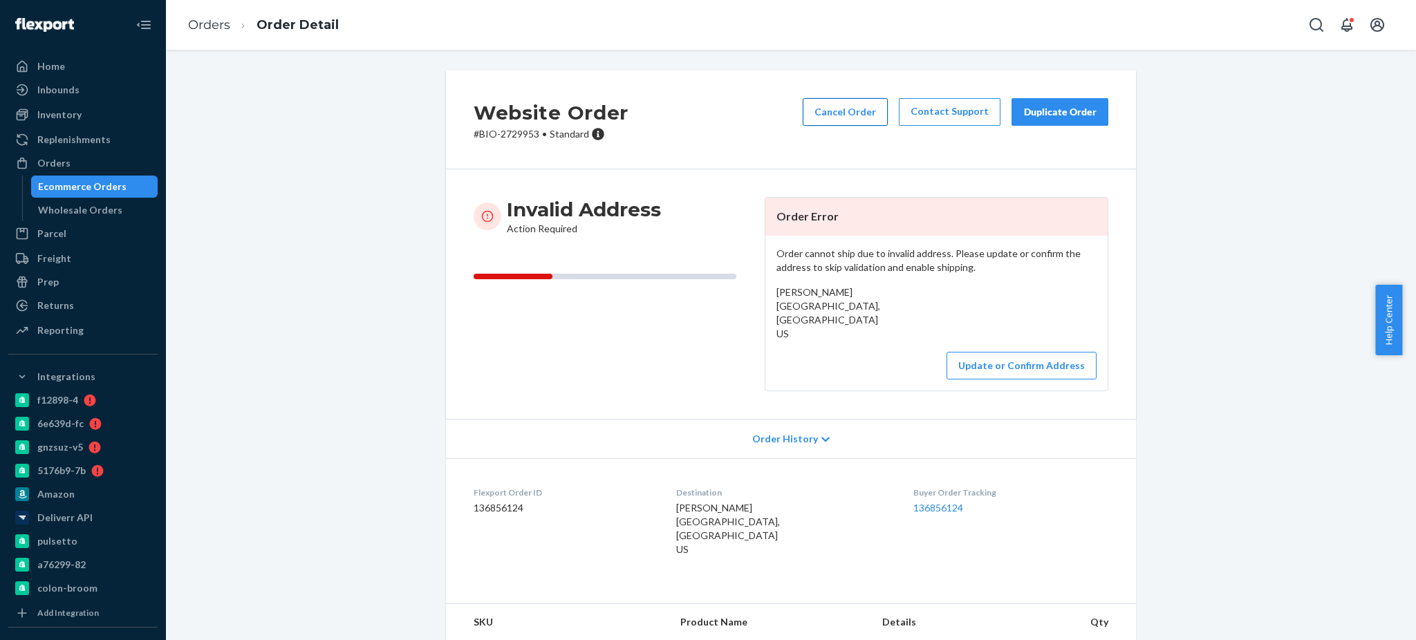
click at [845, 118] on button "Cancel Order" at bounding box center [845, 112] width 85 height 28
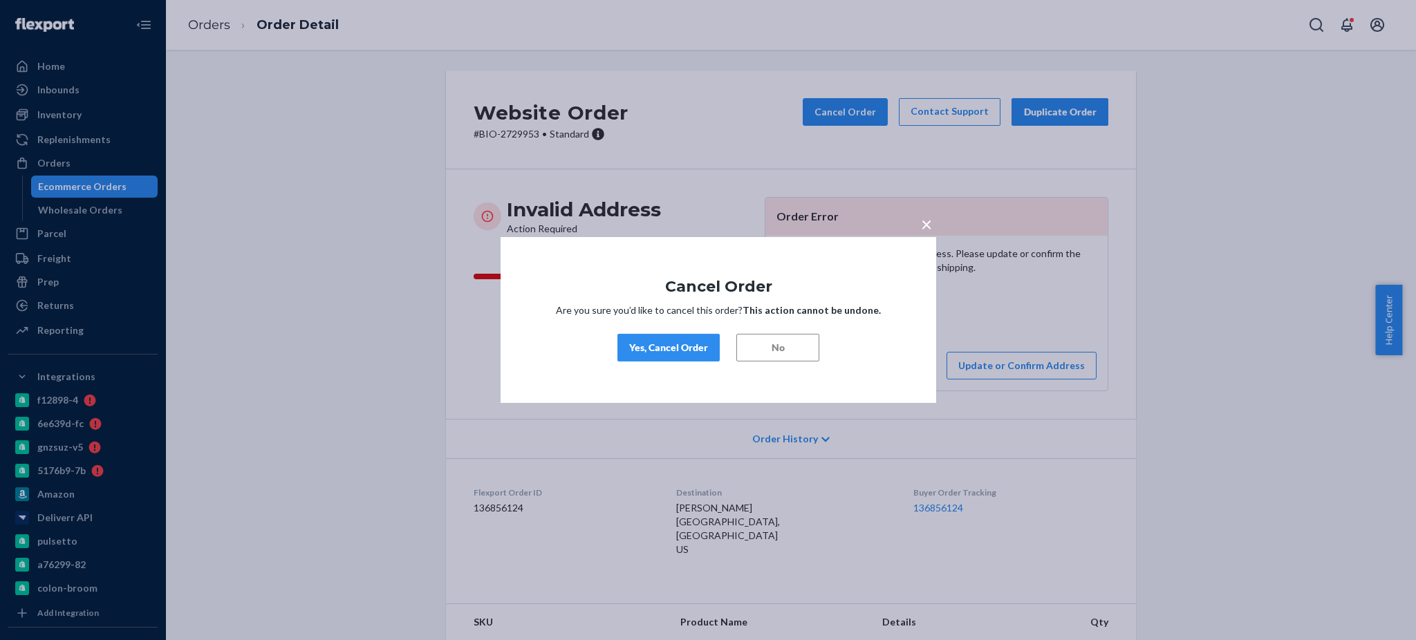
click at [687, 348] on div "Yes, Cancel Order" at bounding box center [668, 348] width 79 height 14
